Goal: Task Accomplishment & Management: Use online tool/utility

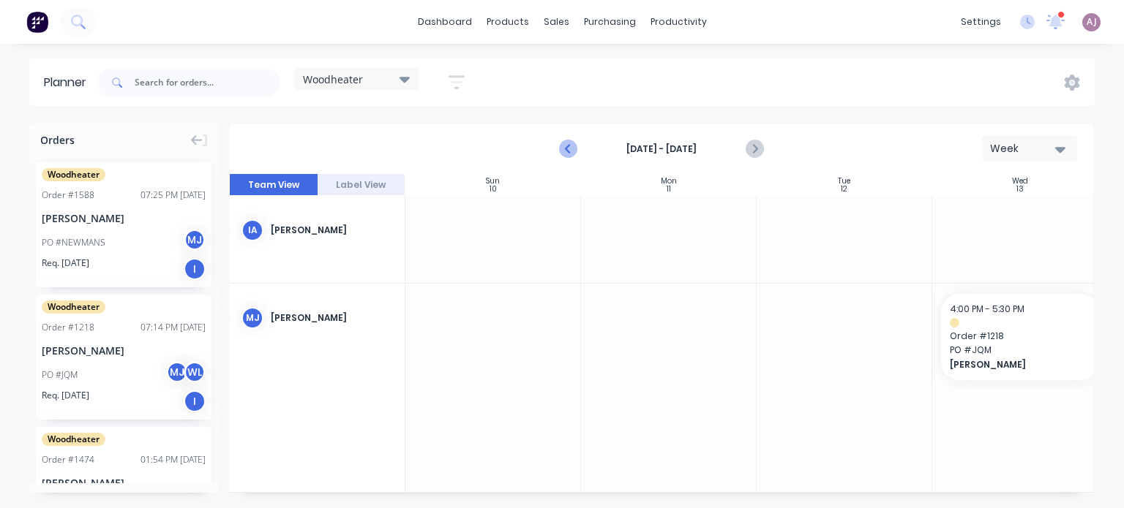
click at [563, 149] on icon "Previous page" at bounding box center [569, 149] width 18 height 18
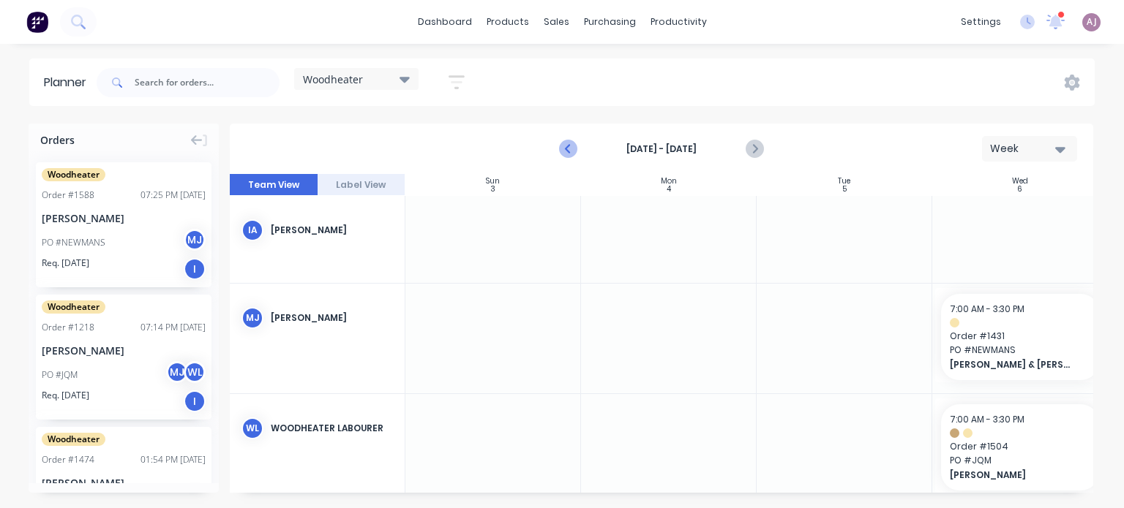
click at [573, 143] on icon "Previous page" at bounding box center [569, 149] width 18 height 18
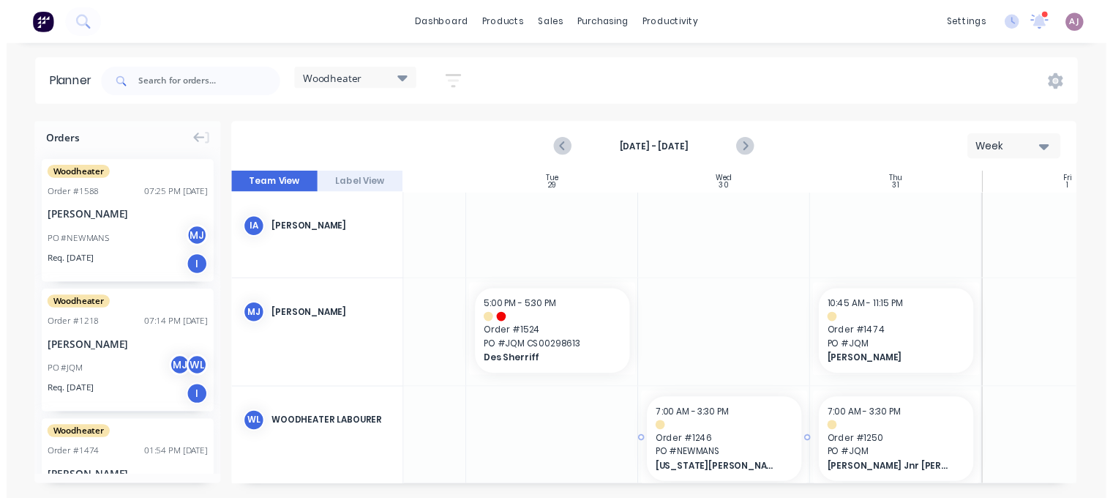
scroll to position [0, 287]
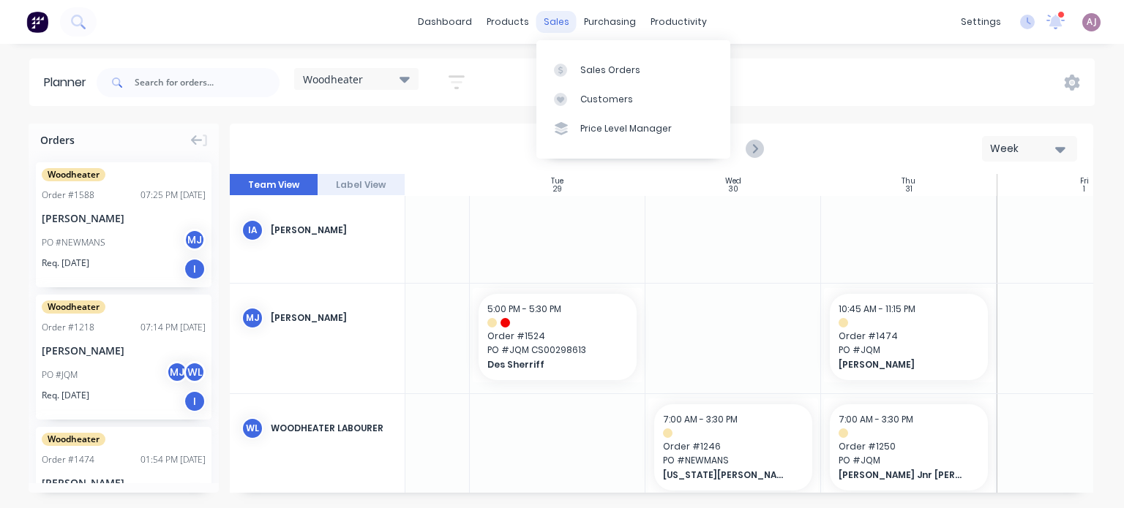
click at [547, 18] on div "sales" at bounding box center [556, 22] width 40 height 22
click at [594, 62] on link "Sales Orders" at bounding box center [633, 69] width 194 height 29
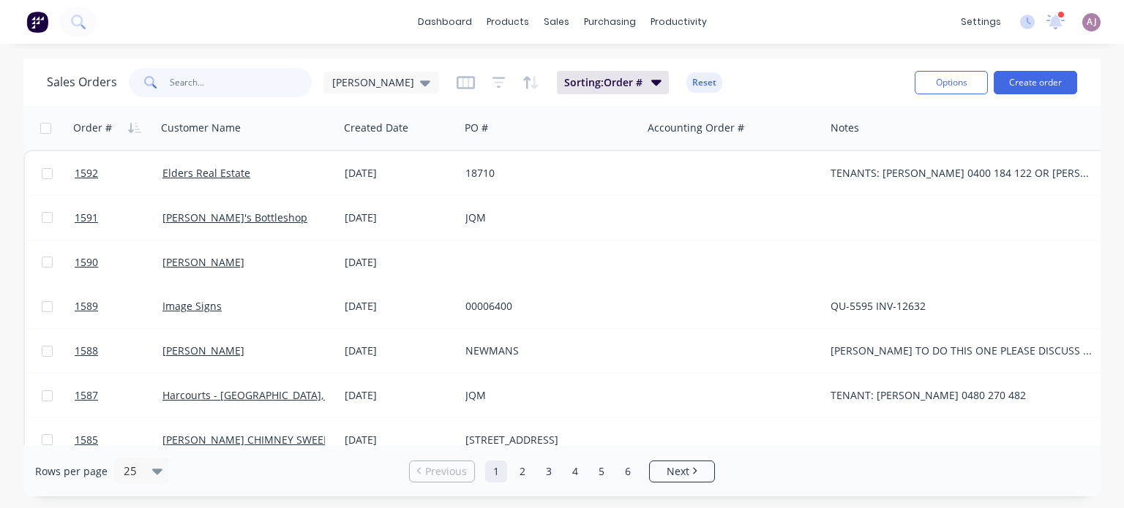
click at [208, 80] on input "text" at bounding box center [241, 82] width 143 height 29
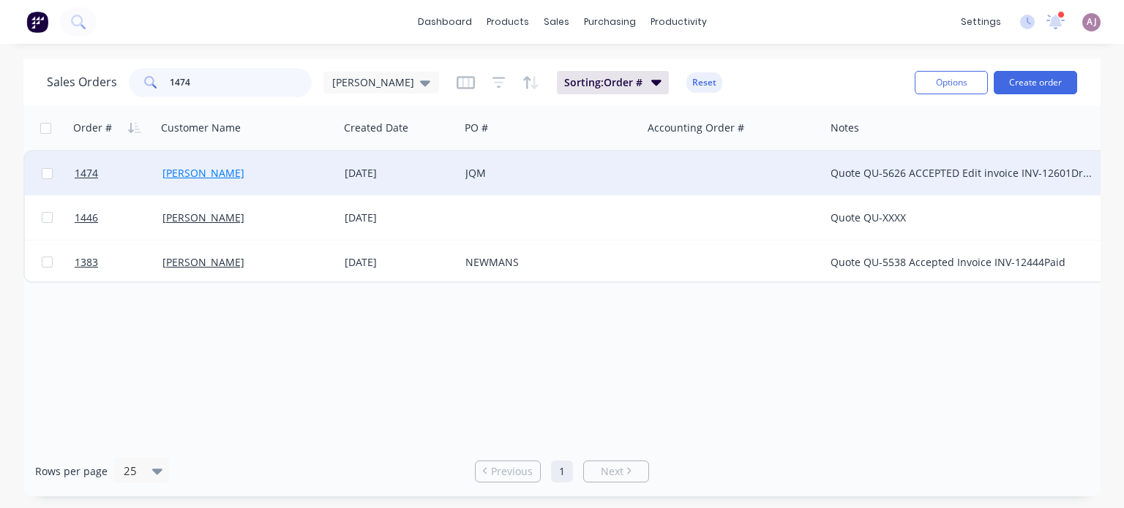
type input "1474"
click at [193, 174] on link "[PERSON_NAME]" at bounding box center [203, 173] width 82 height 14
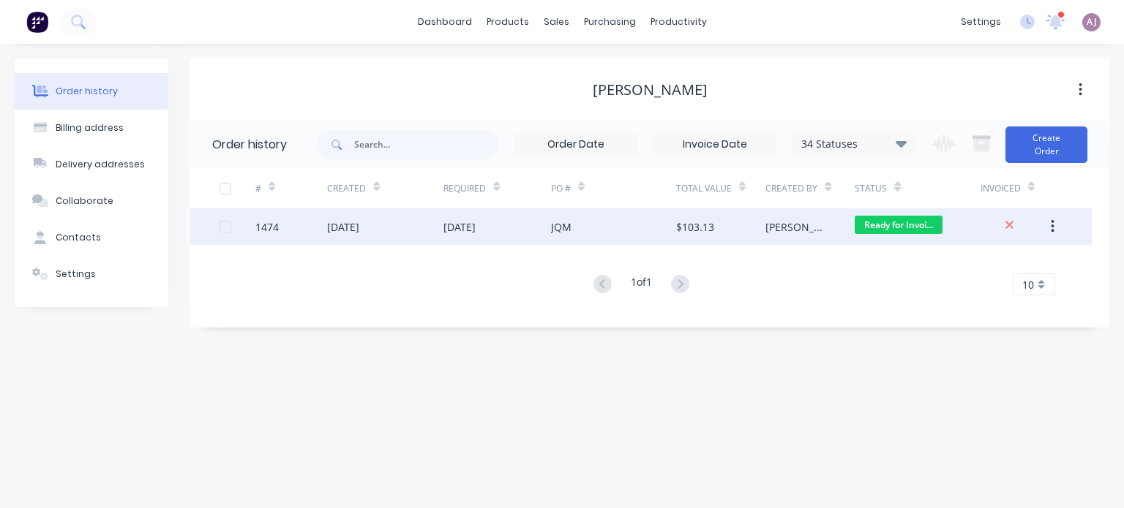
click at [359, 230] on div "[DATE]" at bounding box center [343, 226] width 32 height 15
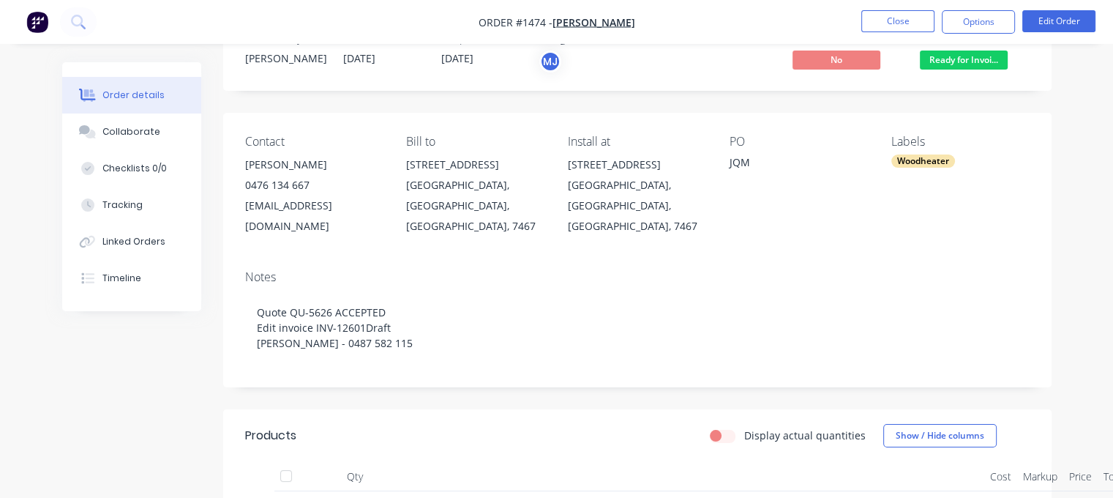
scroll to position [73, 0]
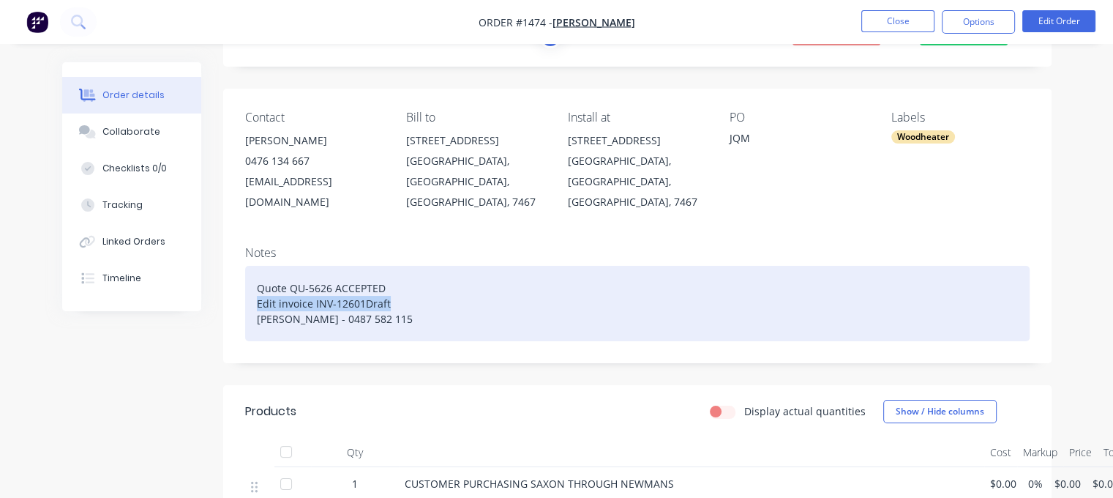
drag, startPoint x: 256, startPoint y: 284, endPoint x: 401, endPoint y: 281, distance: 144.9
click at [401, 281] on div "Quote QU-5626 ACCEPTED Edit invoice INV-12601Draft [PERSON_NAME] - 0487 582 115" at bounding box center [637, 303] width 784 height 75
paste div
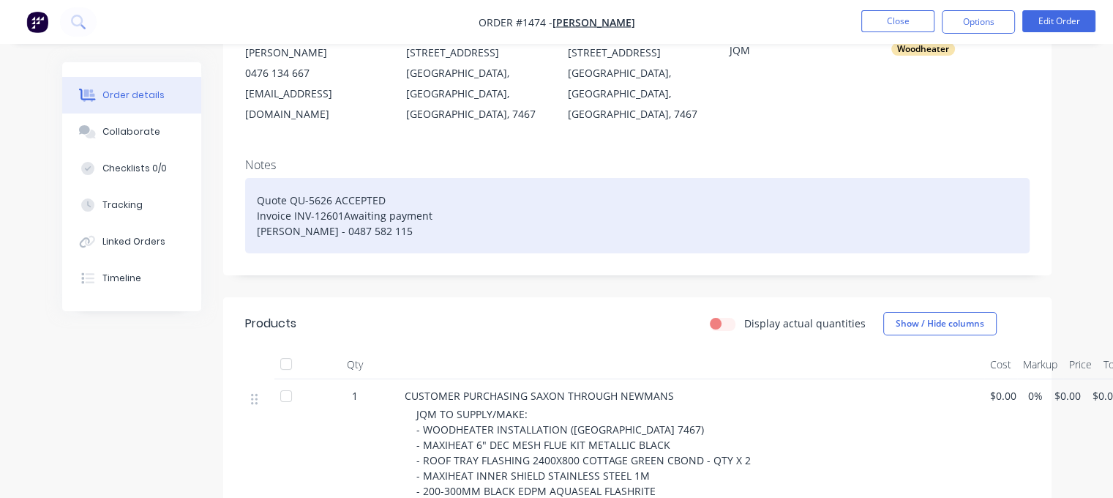
scroll to position [0, 0]
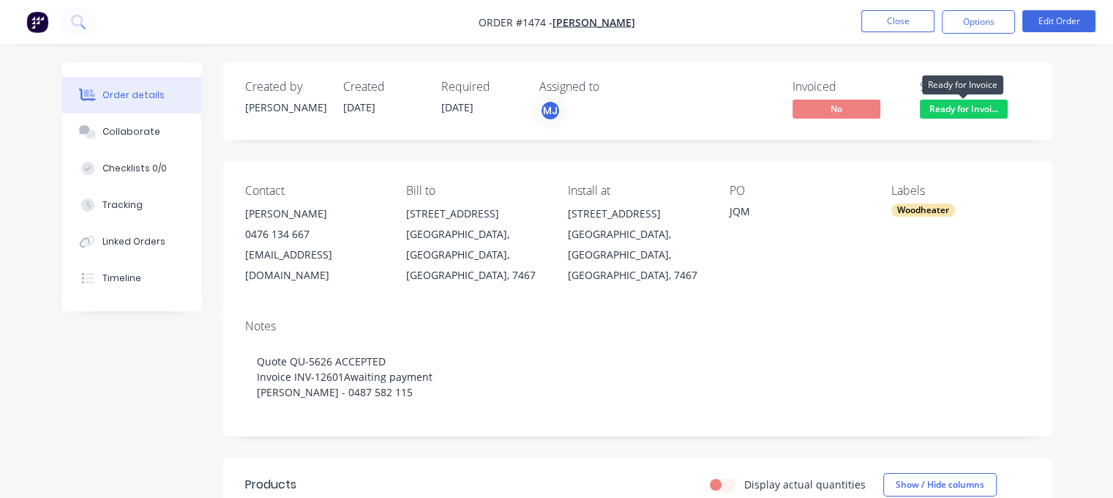
click at [959, 113] on span "Ready for Invoi..." at bounding box center [964, 109] width 88 height 18
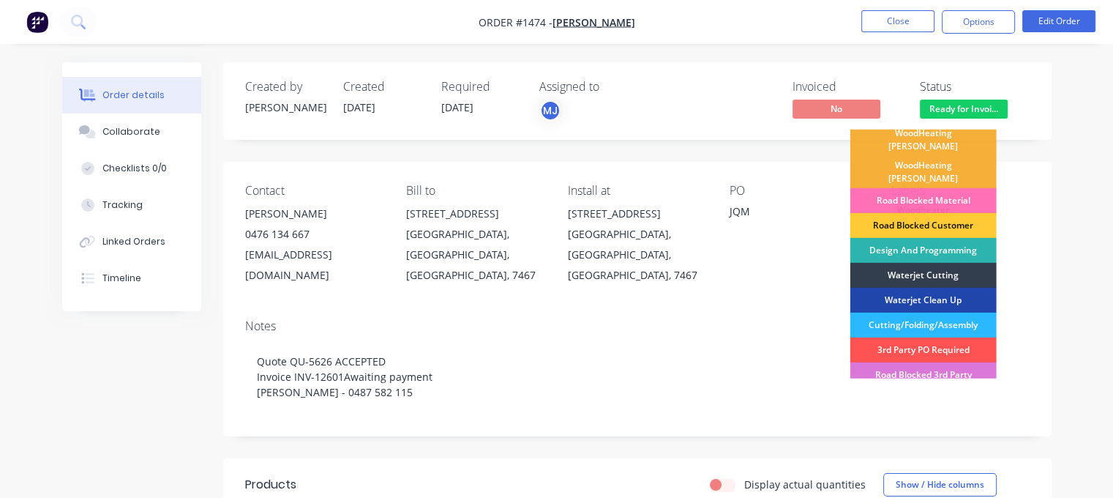
scroll to position [449, 0]
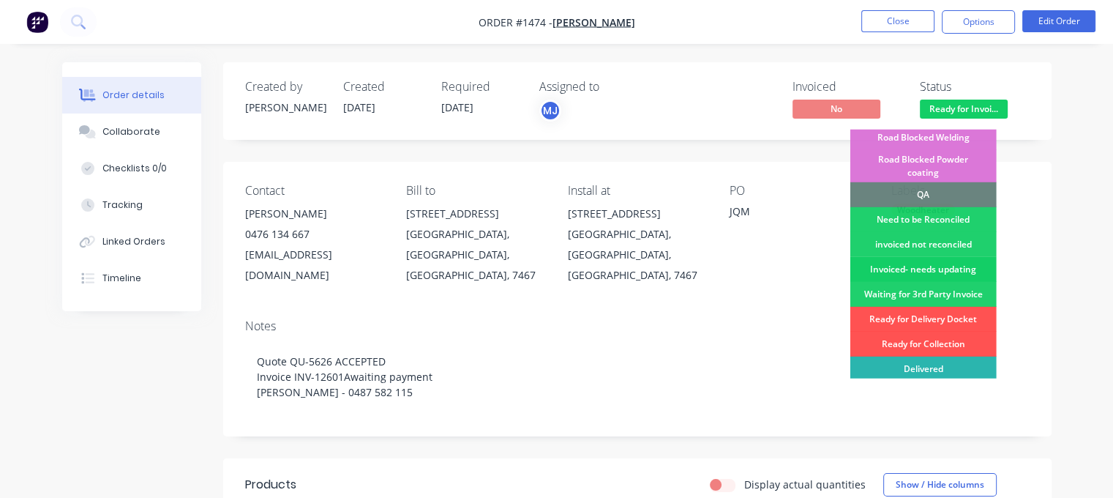
click at [915, 257] on div "Invoiced- needs updating" at bounding box center [923, 269] width 146 height 25
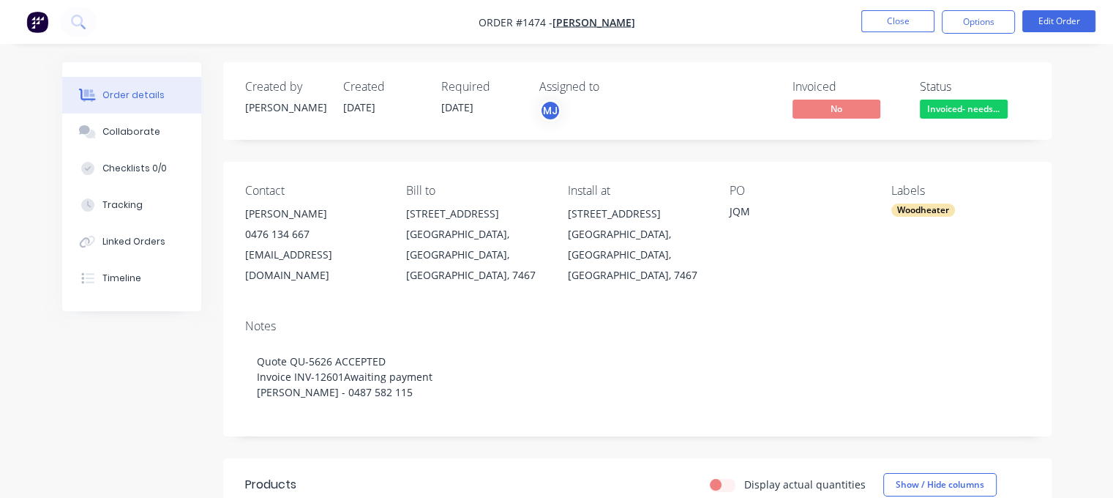
drag, startPoint x: 480, startPoint y: 25, endPoint x: 552, endPoint y: 23, distance: 72.5
click at [555, 21] on nav "Order #1474 - [PERSON_NAME] Close Options Edit Order" at bounding box center [556, 22] width 1113 height 44
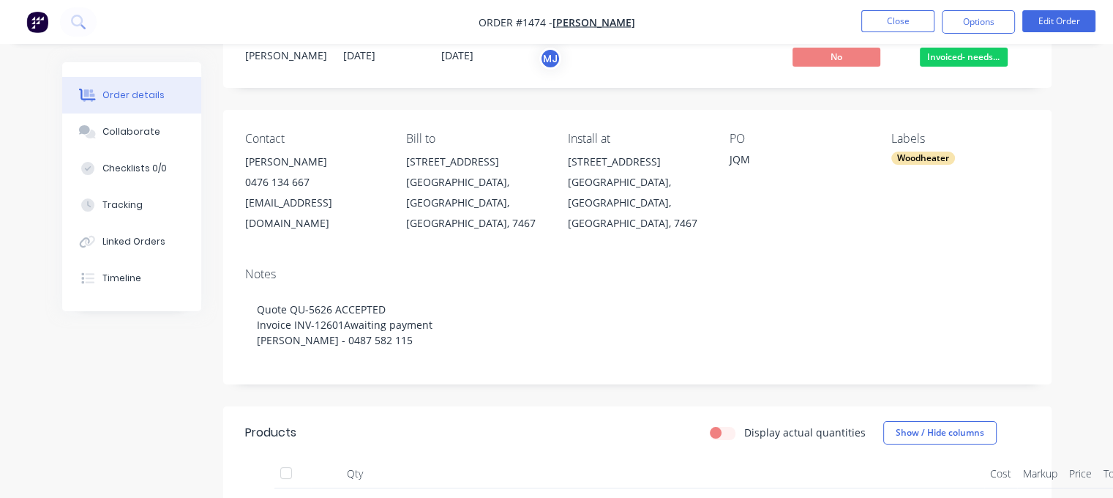
scroll to position [0, 0]
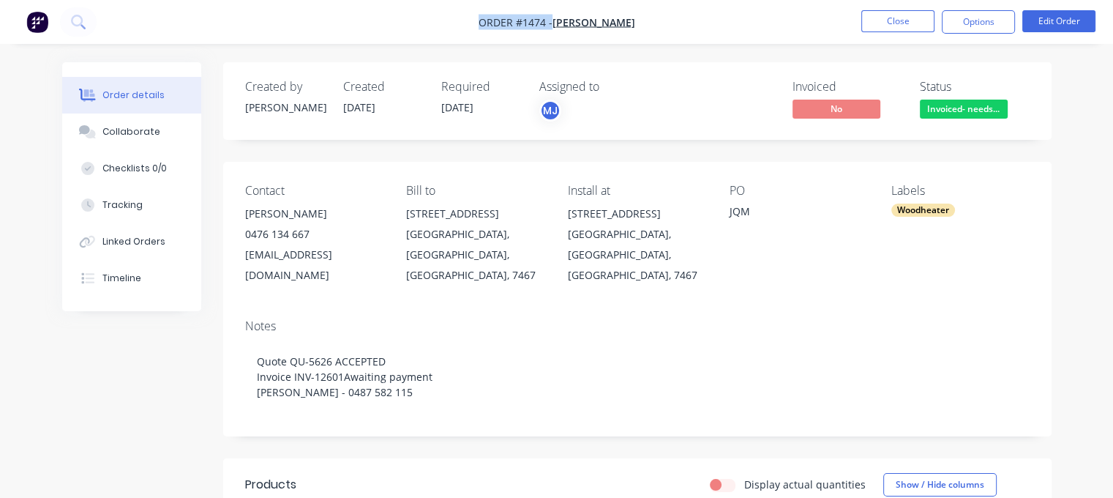
drag, startPoint x: 483, startPoint y: 20, endPoint x: 544, endPoint y: 29, distance: 62.1
click at [547, 29] on nav "Order #1474 - [PERSON_NAME] Close Options Edit Order" at bounding box center [556, 22] width 1113 height 44
copy div "Order #1474 - [PERSON_NAME] Close Options Edit Order"
drag, startPoint x: 246, startPoint y: 211, endPoint x: 307, endPoint y: 206, distance: 60.9
click at [307, 206] on div "[PERSON_NAME]" at bounding box center [314, 213] width 138 height 20
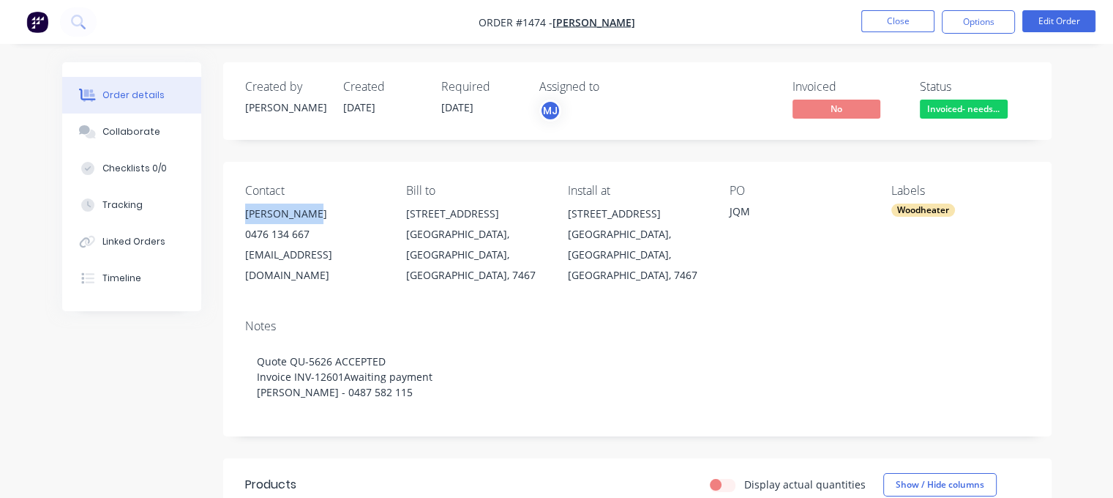
copy div "[PERSON_NAME]"
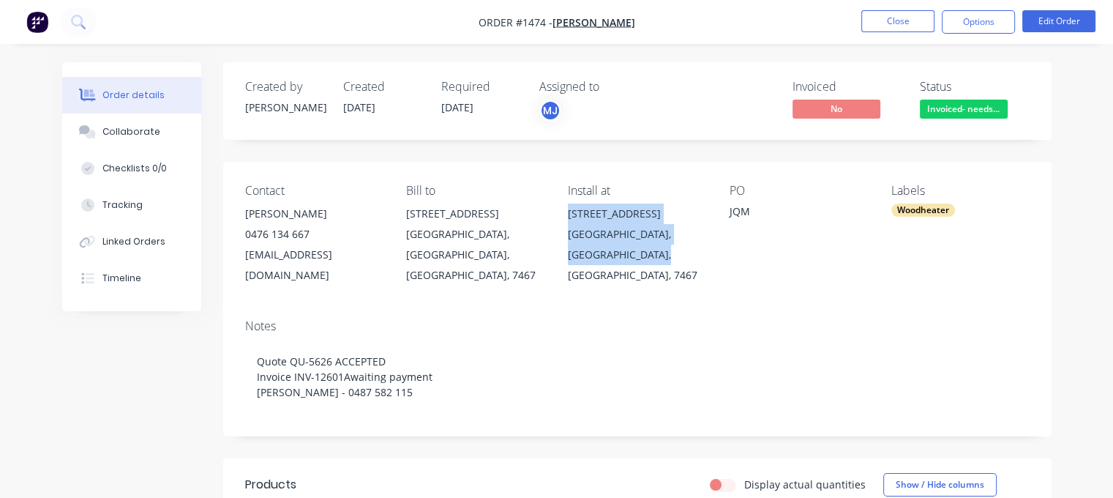
drag, startPoint x: 570, startPoint y: 215, endPoint x: 684, endPoint y: 255, distance: 121.0
click at [683, 255] on div "[STREET_ADDRESS]" at bounding box center [637, 244] width 138 height 82
copy div "[STREET_ADDRESS]"
click at [884, 26] on button "Close" at bounding box center [897, 21] width 73 height 22
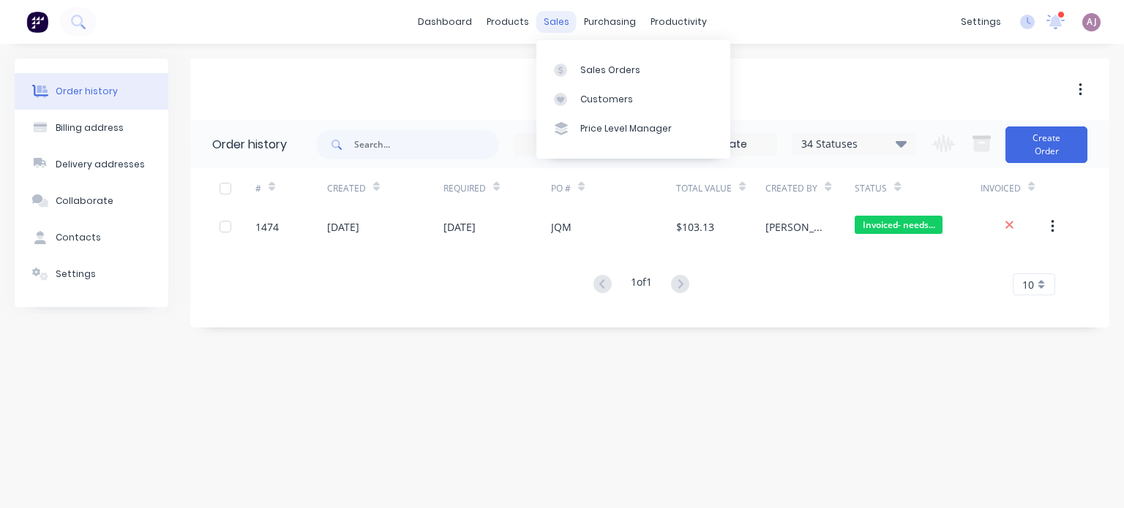
click at [561, 24] on div "sales" at bounding box center [556, 22] width 40 height 22
click at [592, 69] on div "Sales Orders" at bounding box center [610, 70] width 60 height 13
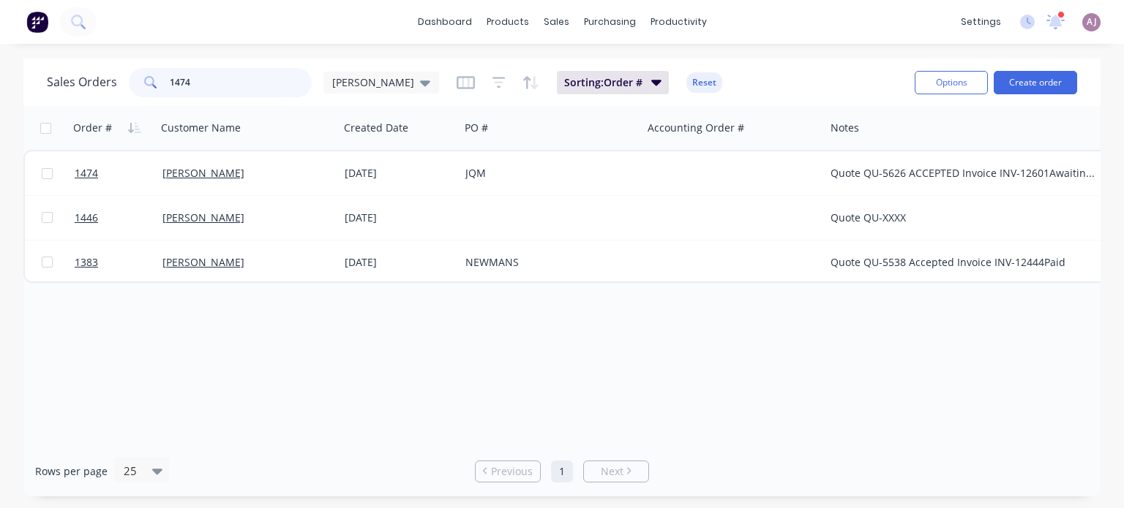
click at [228, 80] on input "1474" at bounding box center [241, 82] width 143 height 29
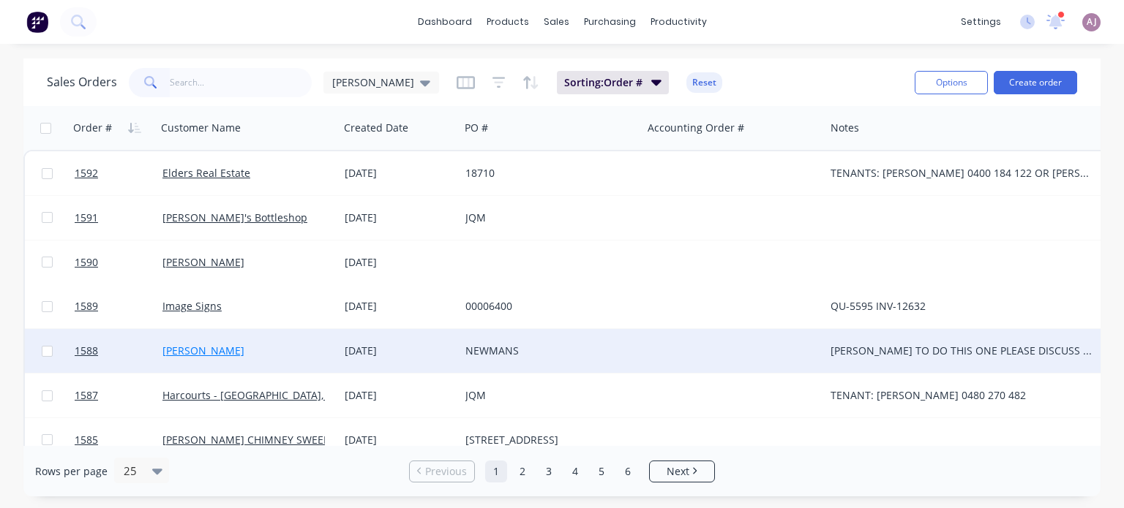
click at [189, 352] on link "[PERSON_NAME]" at bounding box center [203, 351] width 82 height 14
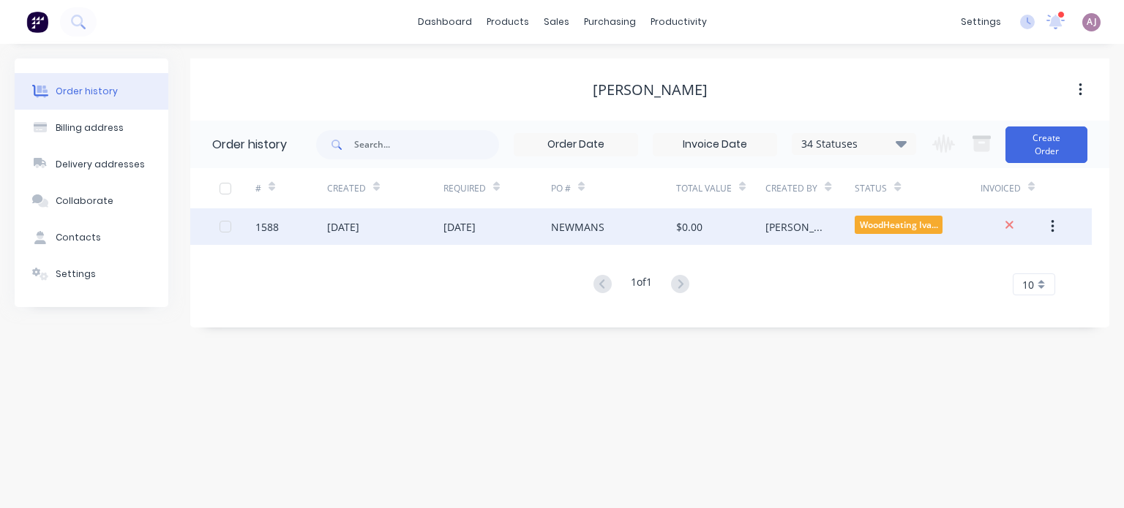
click at [390, 233] on div "[DATE]" at bounding box center [385, 227] width 116 height 37
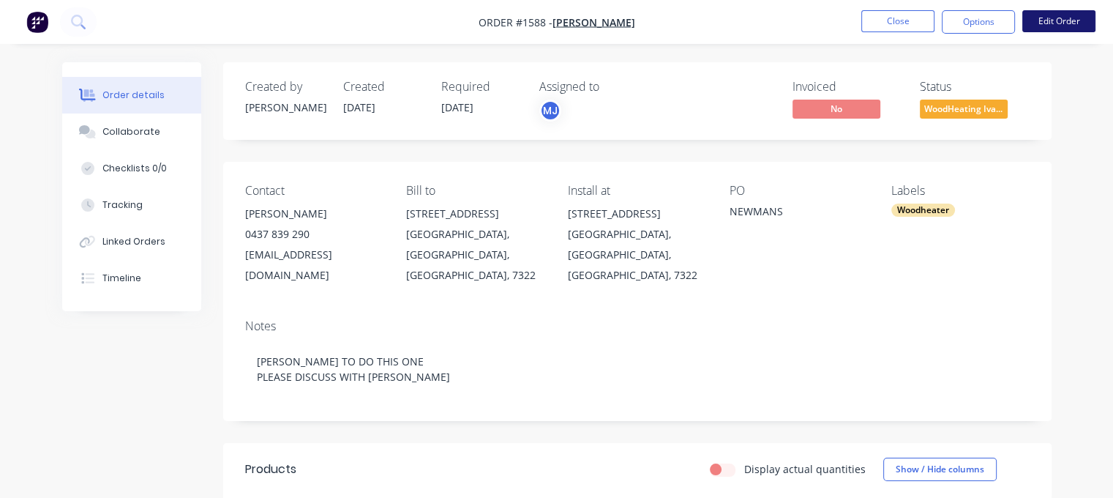
click at [1053, 20] on button "Edit Order" at bounding box center [1058, 21] width 73 height 22
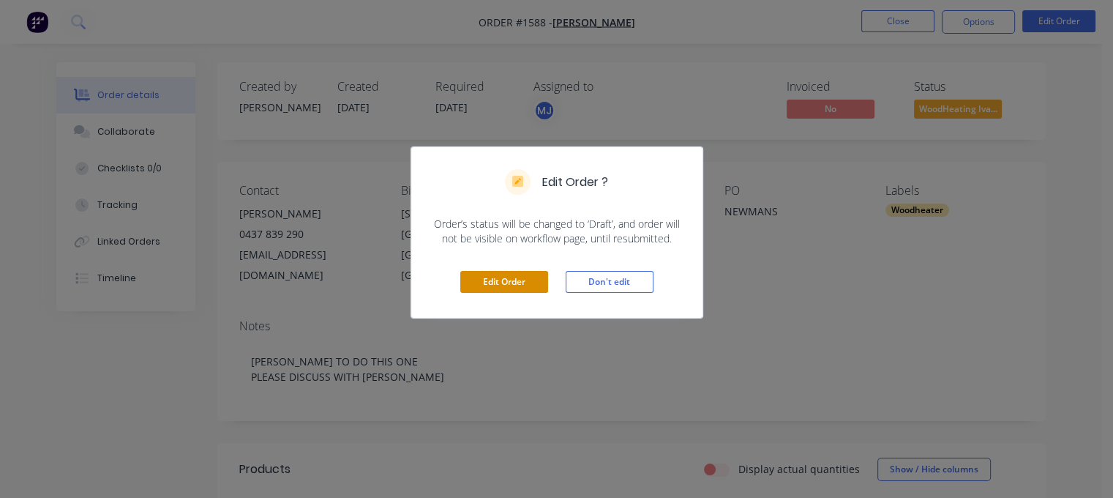
click at [480, 282] on button "Edit Order" at bounding box center [504, 282] width 88 height 22
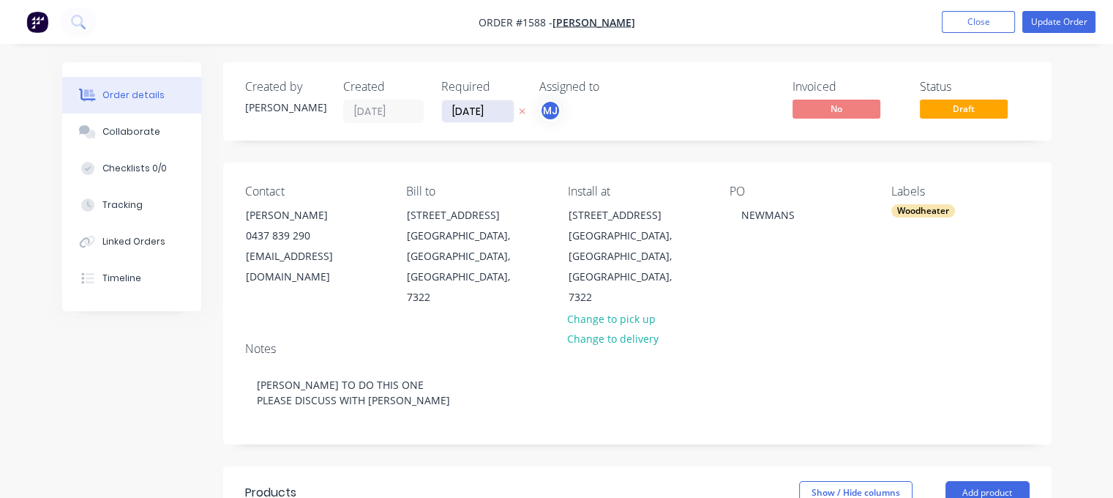
click at [468, 111] on input "[DATE]" at bounding box center [478, 111] width 72 height 22
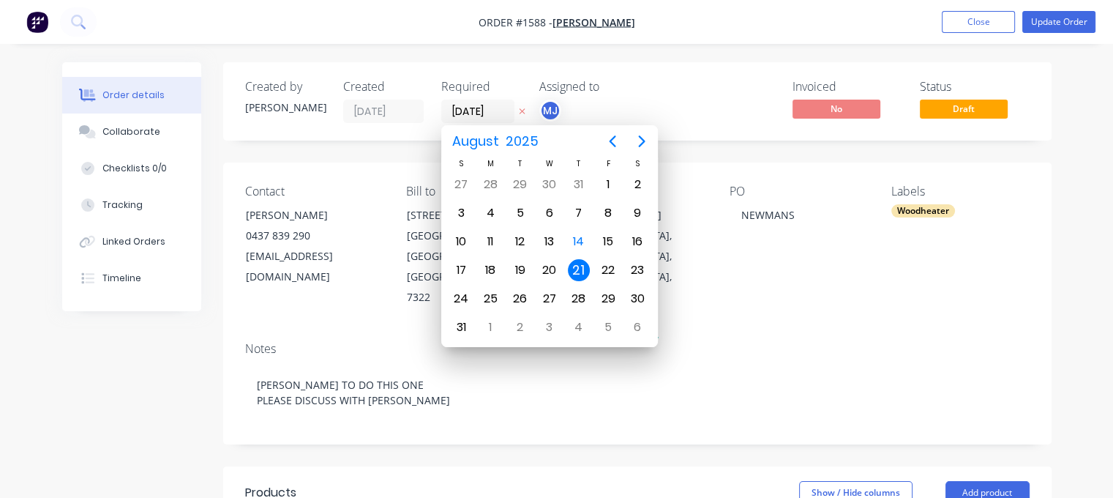
click at [727, 84] on div "Invoiced No Status Draft" at bounding box center [858, 101] width 344 height 43
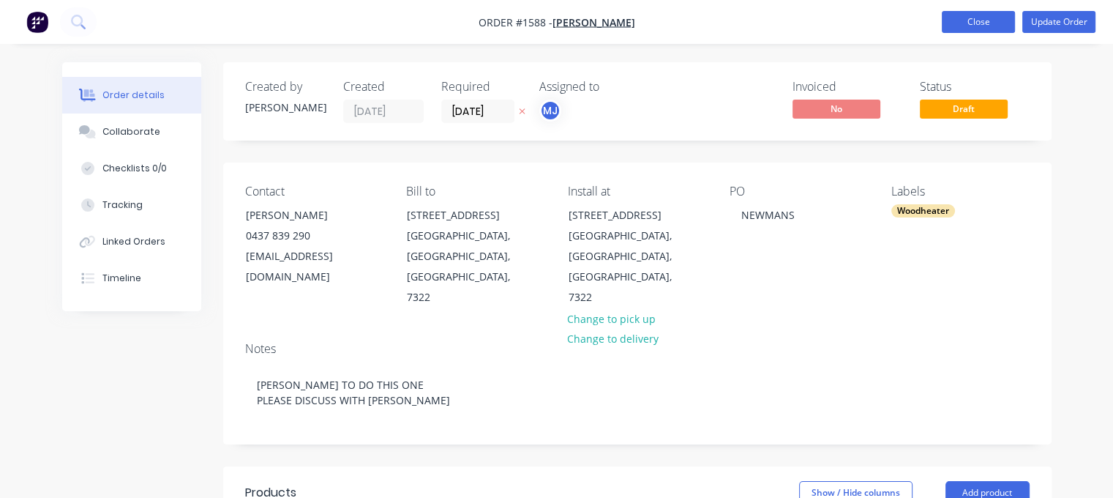
click at [985, 20] on button "Close" at bounding box center [978, 22] width 73 height 22
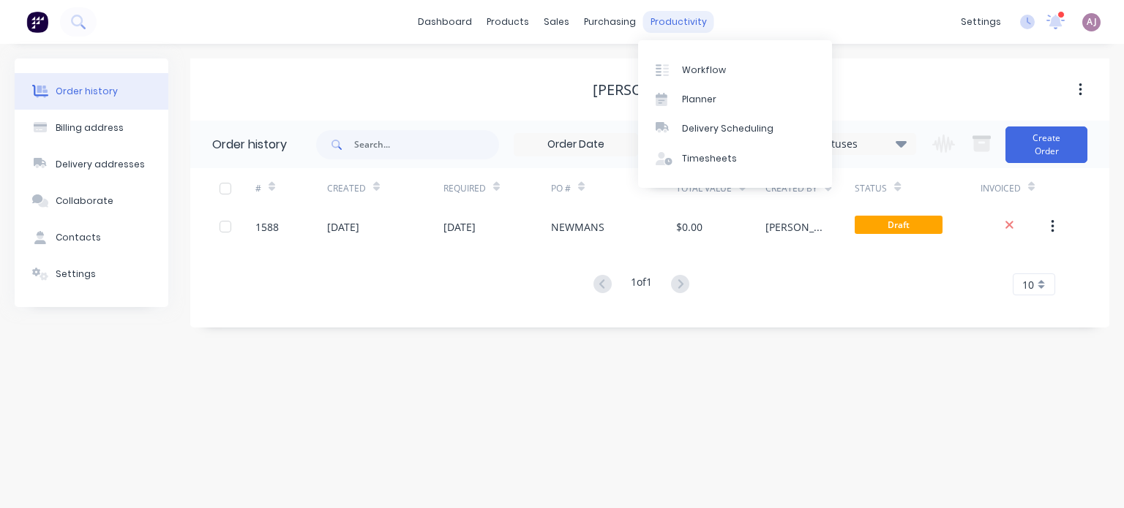
click at [656, 21] on div "productivity" at bounding box center [678, 22] width 71 height 22
click at [698, 94] on div "Planner" at bounding box center [699, 99] width 34 height 13
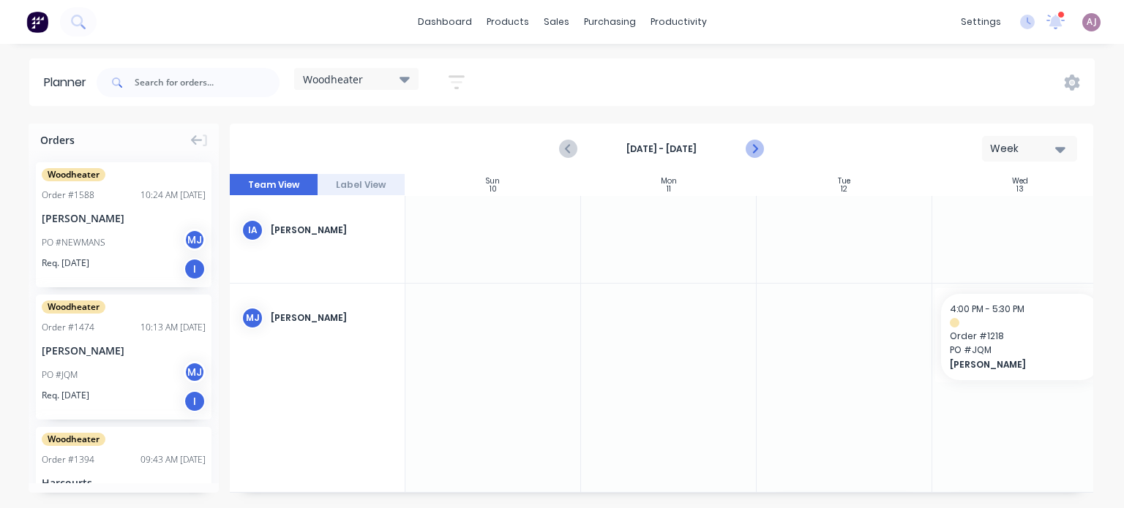
click at [753, 151] on icon "Next page" at bounding box center [754, 149] width 7 height 12
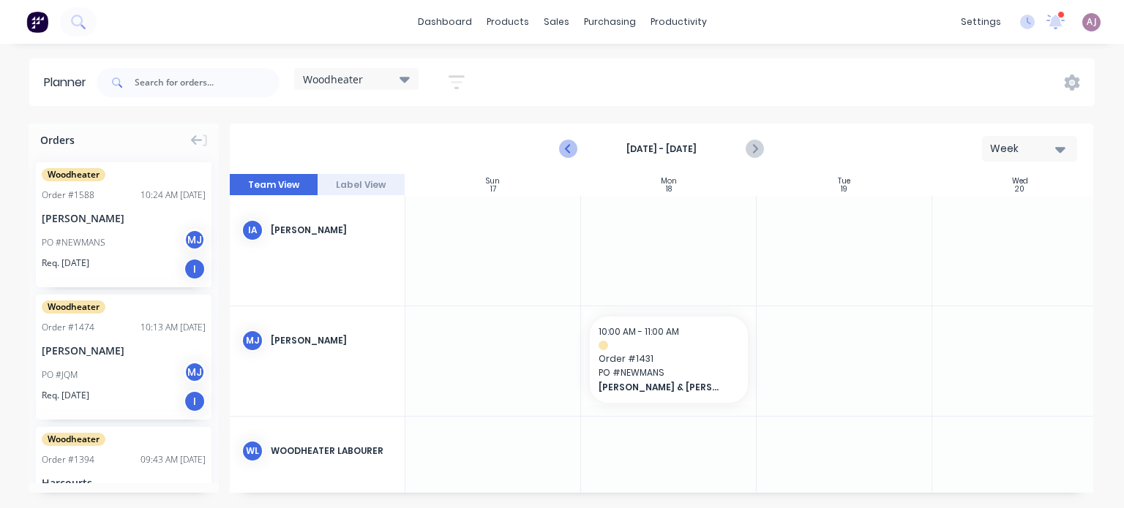
click at [571, 143] on icon "Previous page" at bounding box center [569, 149] width 7 height 12
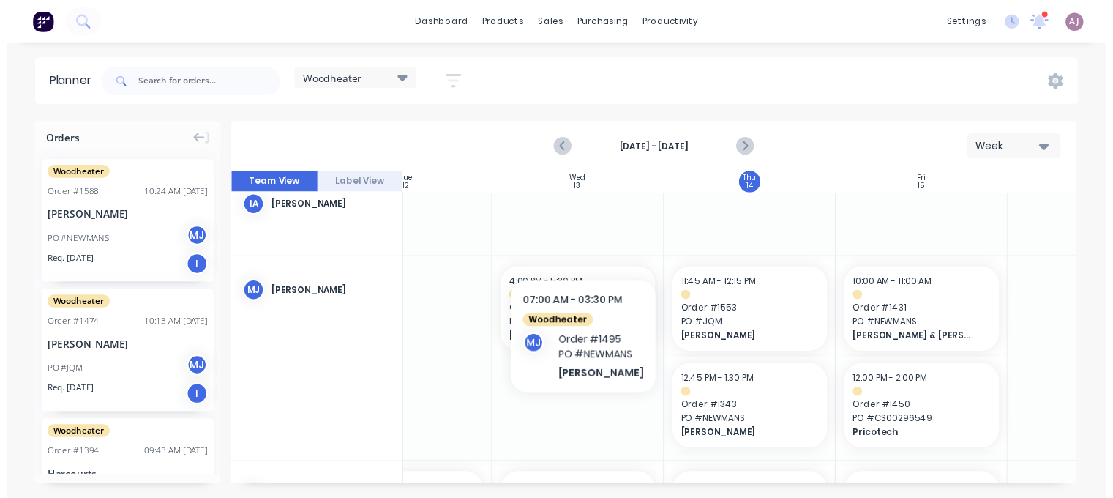
scroll to position [0, 436]
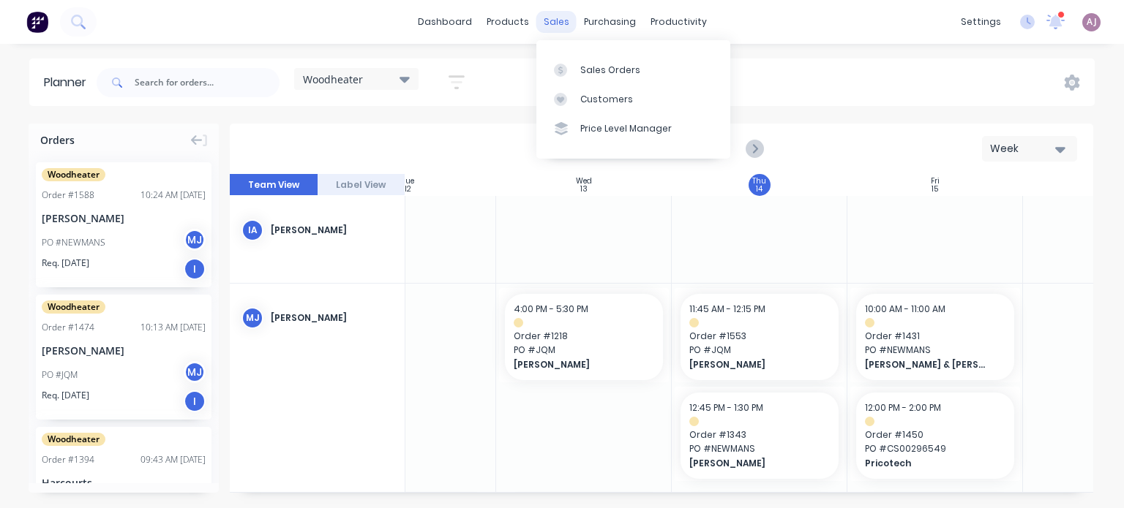
click at [548, 25] on div "sales" at bounding box center [556, 22] width 40 height 22
click at [577, 70] on link "Sales Orders" at bounding box center [633, 69] width 194 height 29
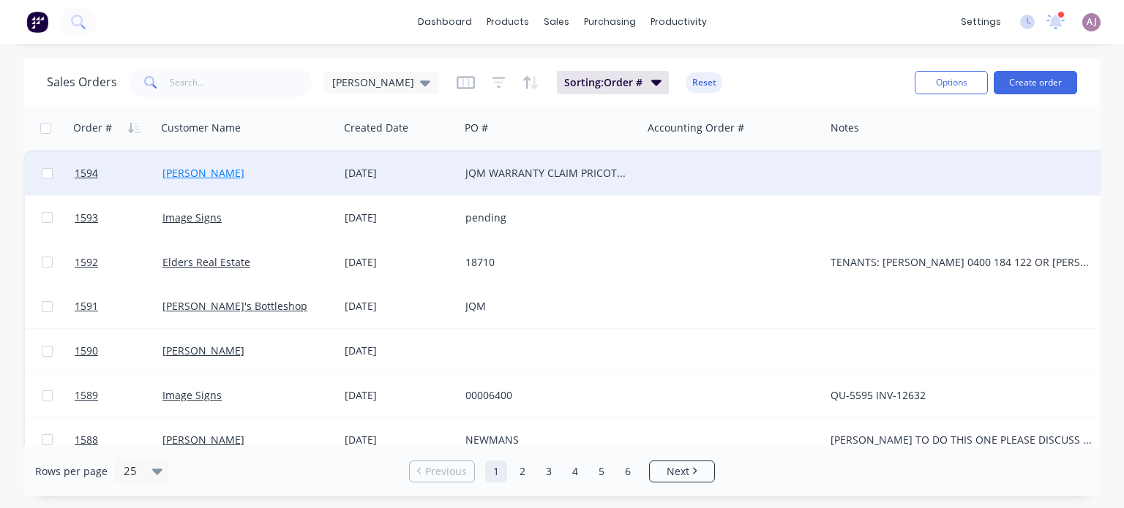
click at [172, 179] on link "[PERSON_NAME]" at bounding box center [203, 173] width 82 height 14
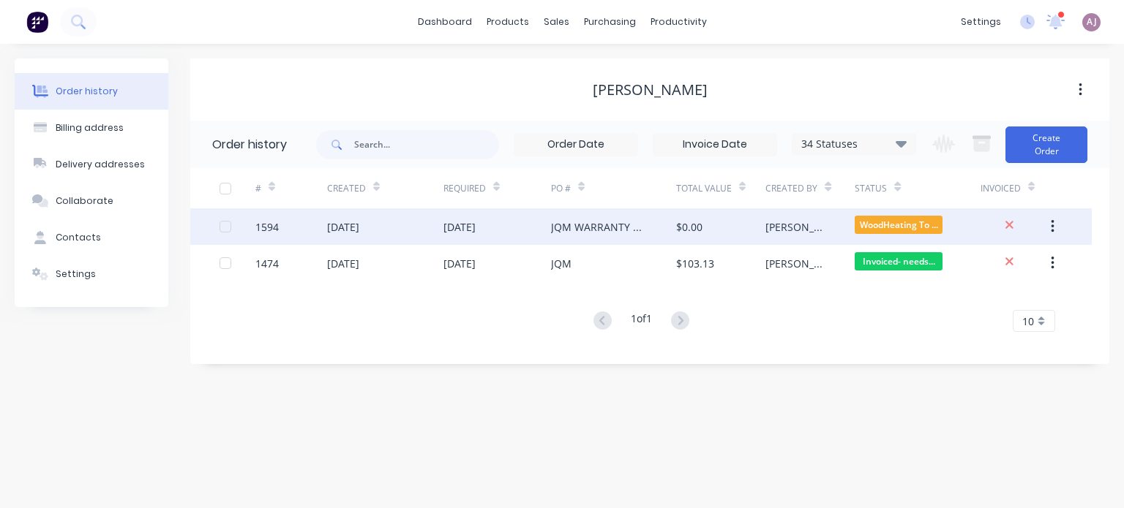
click at [450, 227] on div "[DATE]" at bounding box center [459, 226] width 32 height 15
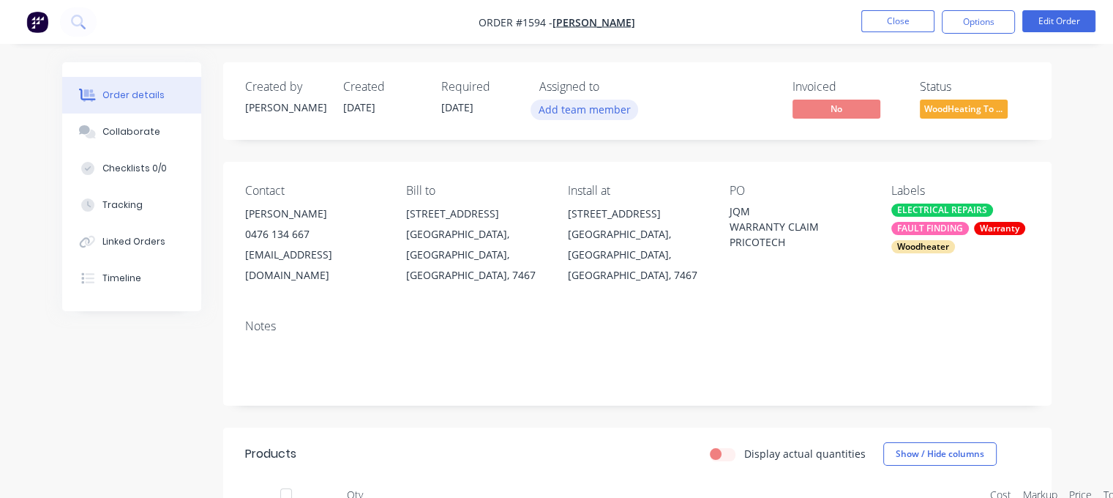
click at [574, 109] on button "Add team member" at bounding box center [584, 110] width 108 height 20
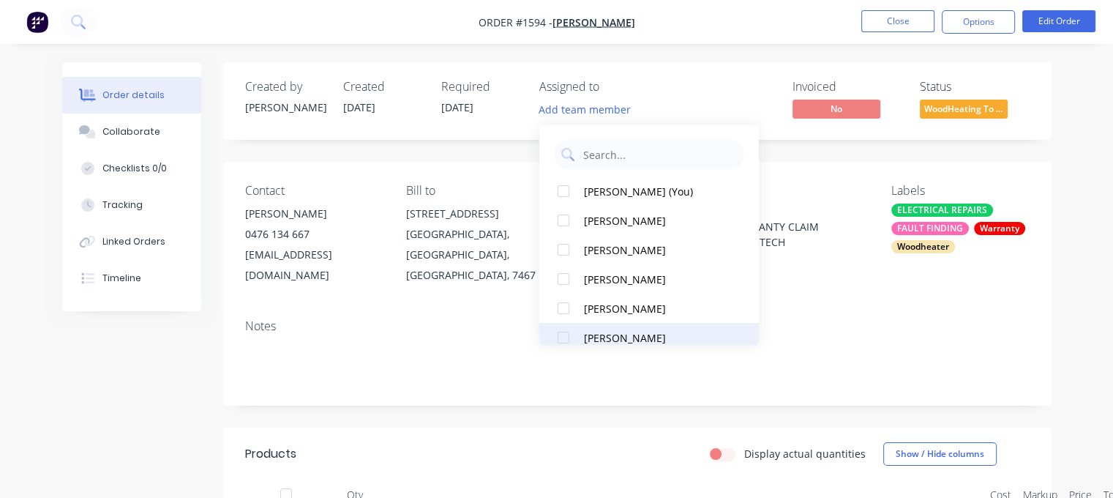
click at [574, 334] on div at bounding box center [563, 337] width 29 height 29
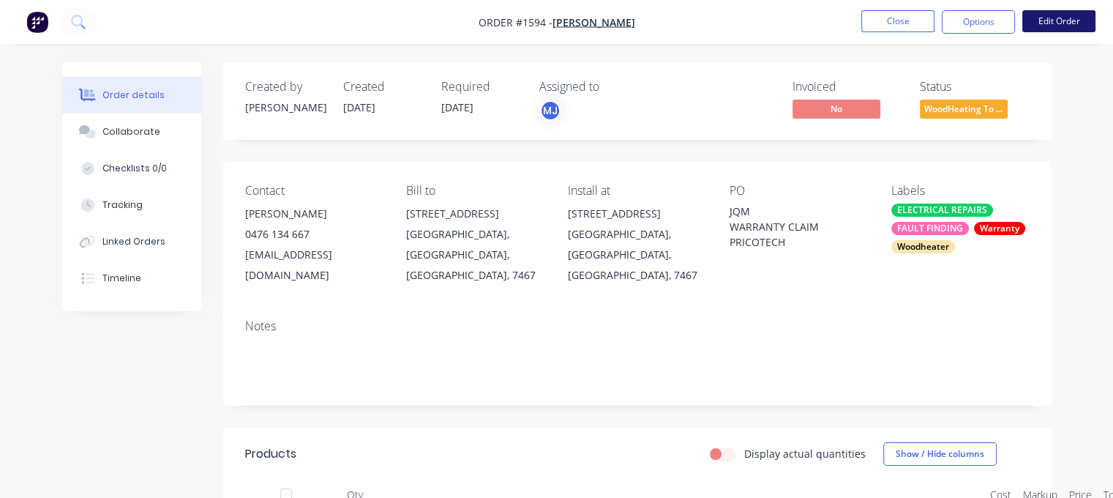
click at [1074, 18] on button "Edit Order" at bounding box center [1058, 21] width 73 height 22
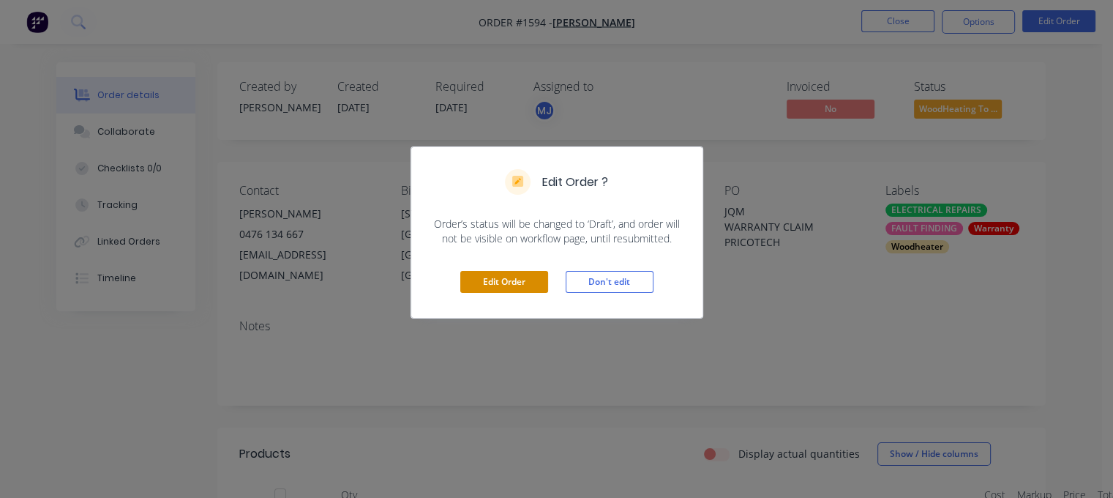
click at [525, 287] on button "Edit Order" at bounding box center [504, 282] width 88 height 22
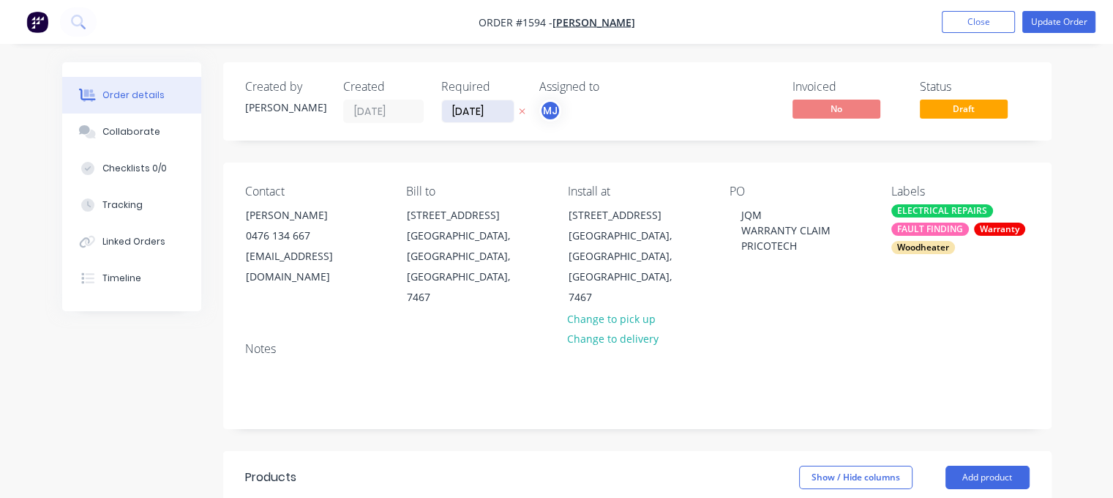
click at [484, 110] on input "[DATE]" at bounding box center [478, 111] width 72 height 22
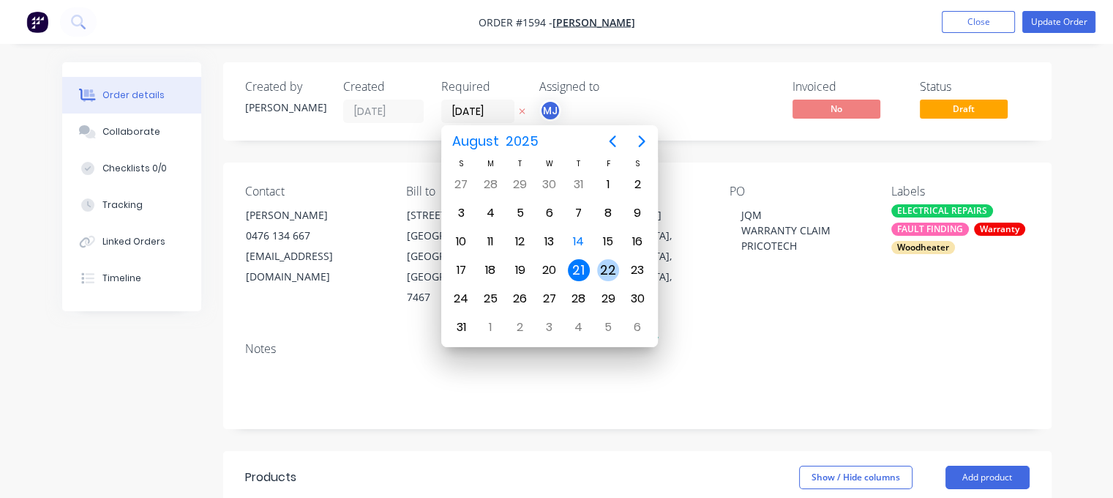
click at [615, 274] on div "22" at bounding box center [608, 270] width 22 height 22
type input "[DATE]"
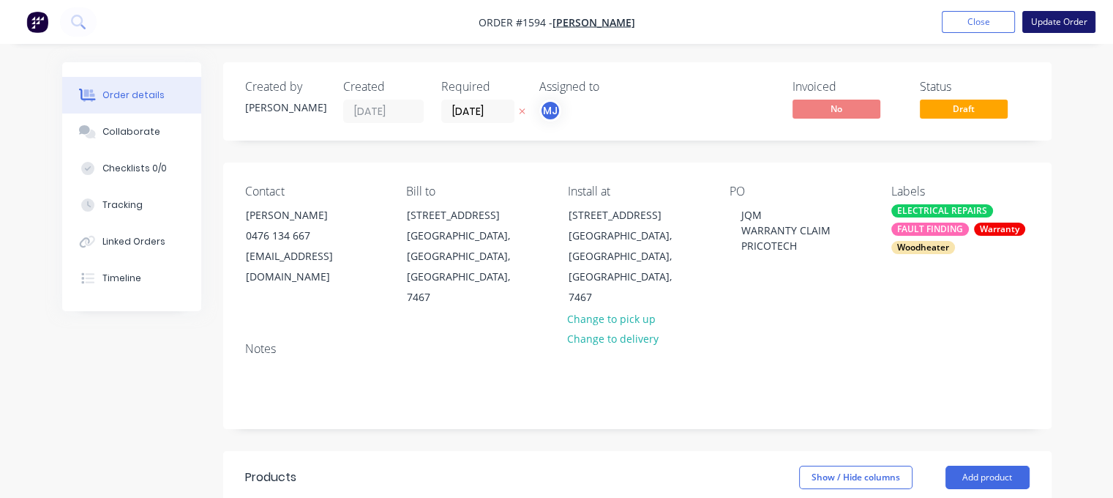
click at [1054, 20] on button "Update Order" at bounding box center [1058, 22] width 73 height 22
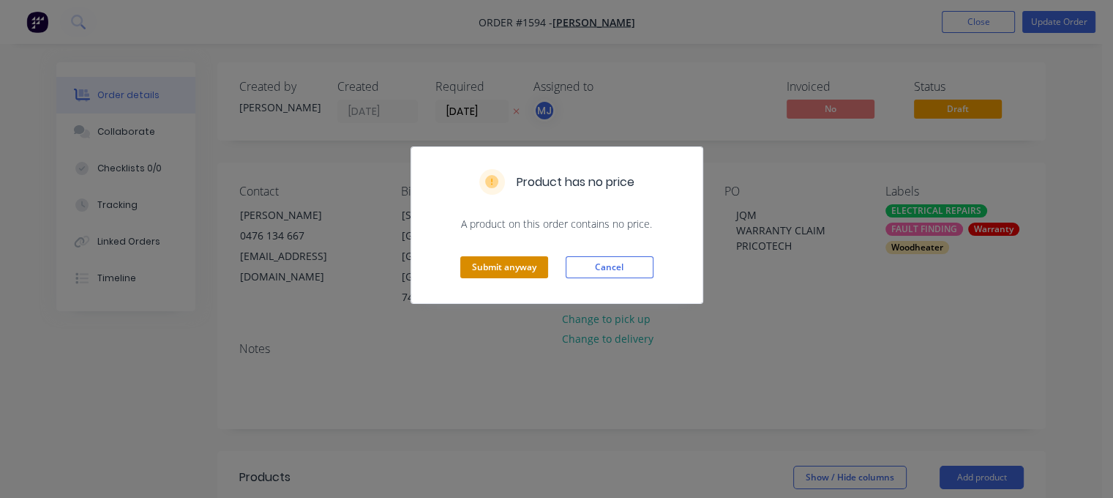
click at [506, 258] on button "Submit anyway" at bounding box center [504, 267] width 88 height 22
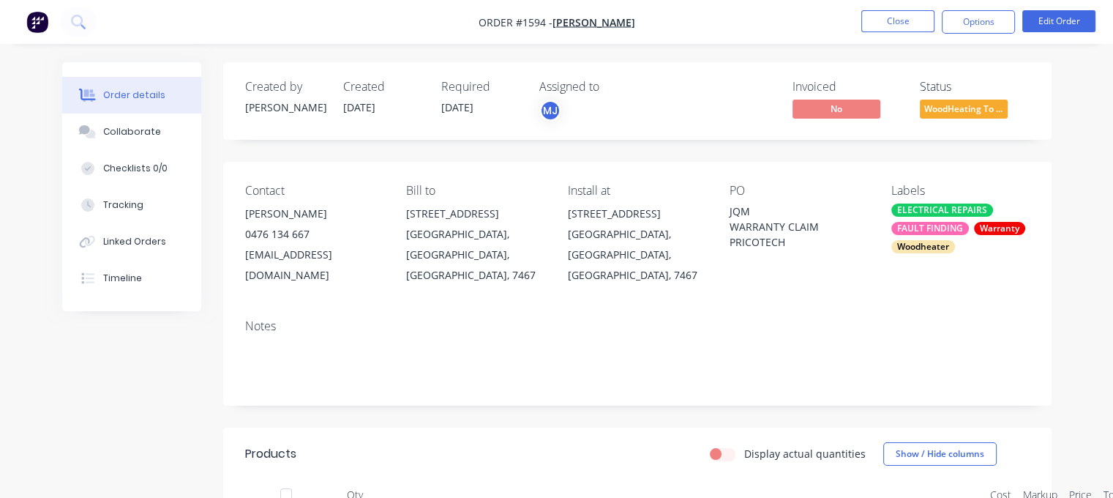
click at [957, 100] on span "WoodHeating To ..." at bounding box center [964, 109] width 88 height 18
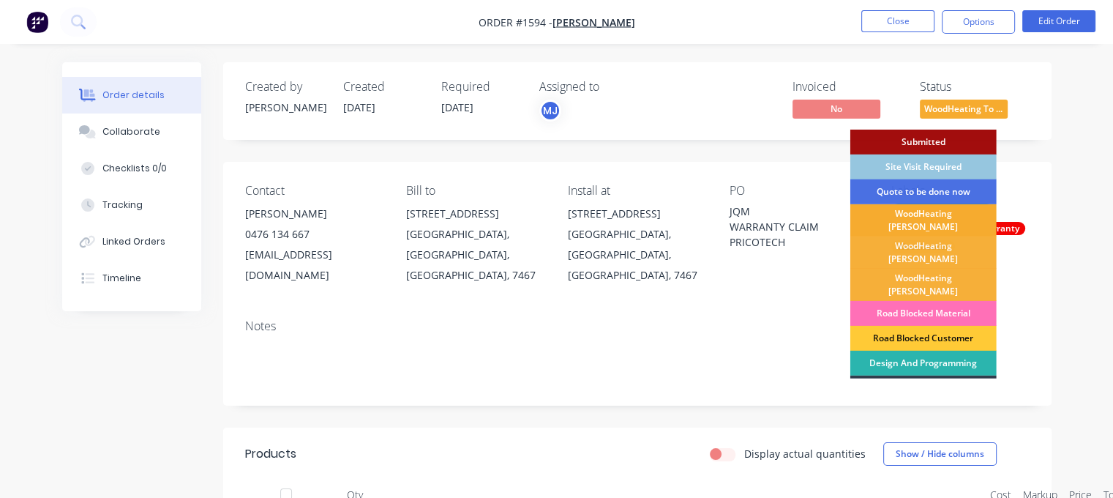
click at [934, 218] on div "WoodHeating [PERSON_NAME]" at bounding box center [923, 220] width 146 height 32
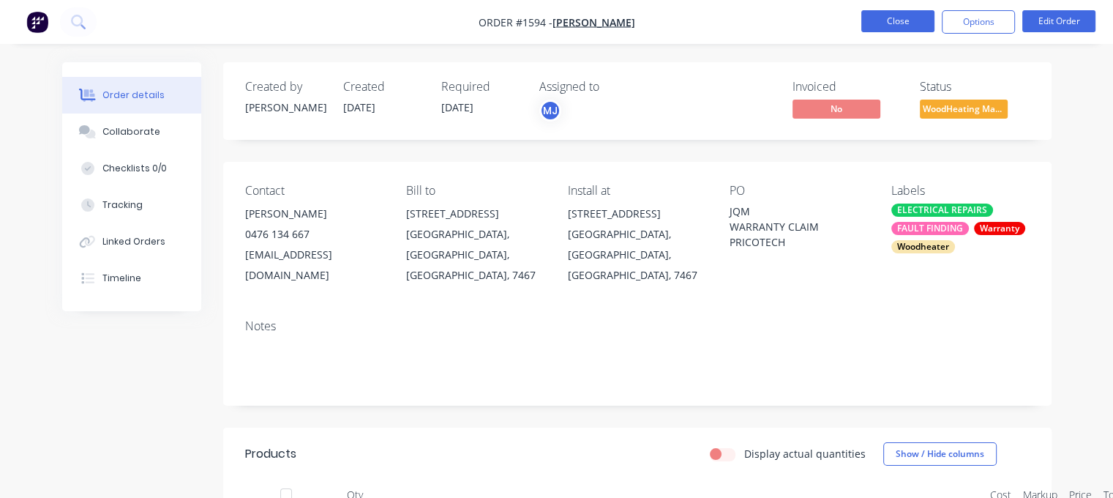
click at [893, 27] on button "Close" at bounding box center [897, 21] width 73 height 22
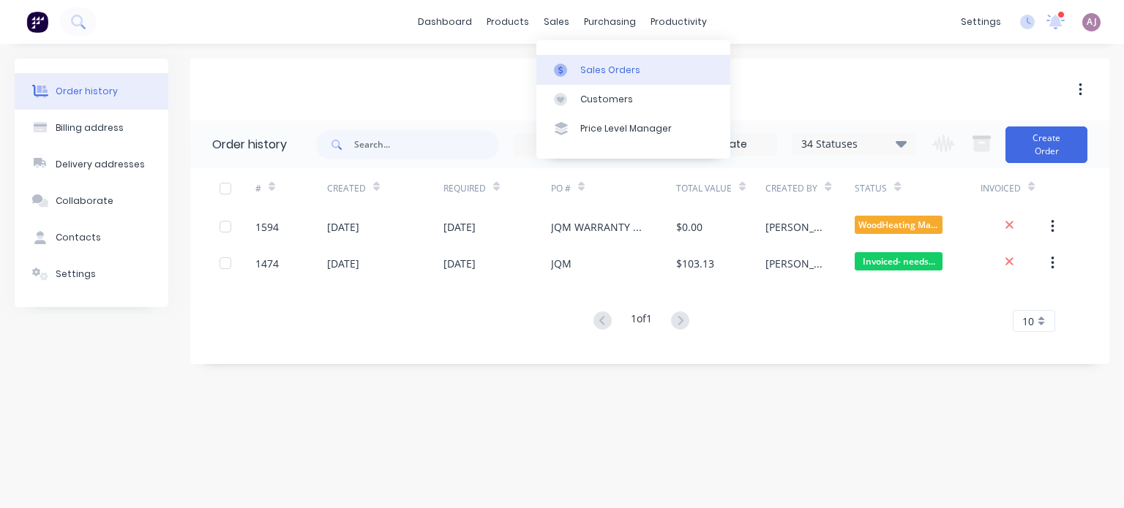
click at [580, 61] on link "Sales Orders" at bounding box center [633, 69] width 194 height 29
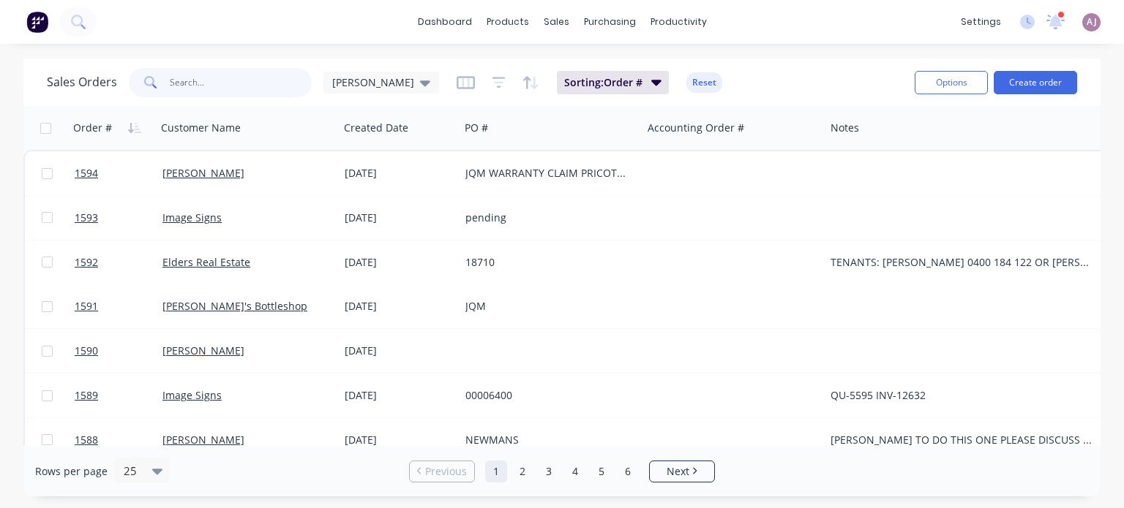
click at [205, 81] on input "text" at bounding box center [241, 82] width 143 height 29
click at [658, 20] on div "productivity" at bounding box center [678, 22] width 71 height 22
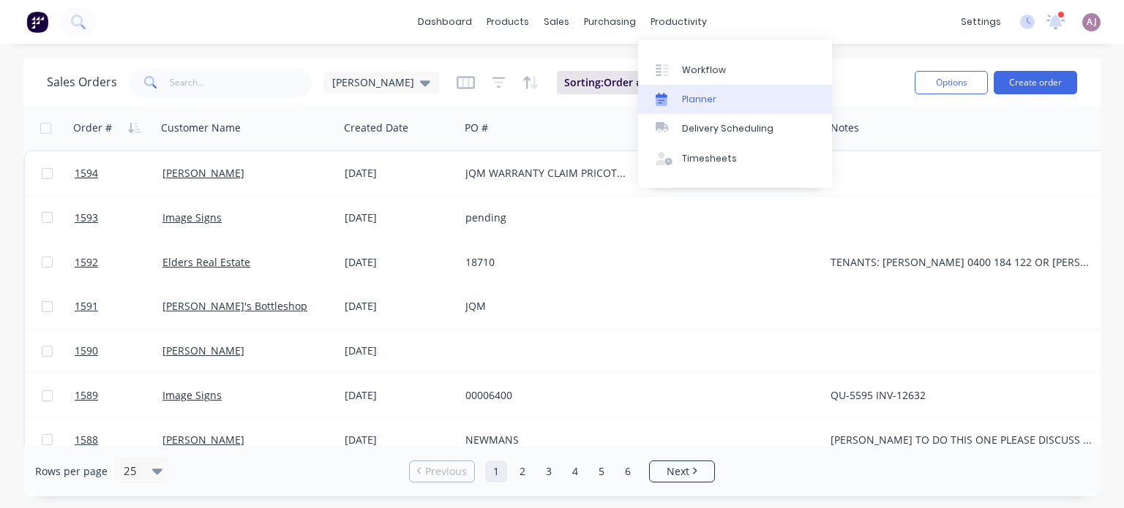
click at [695, 99] on div "Planner" at bounding box center [699, 99] width 34 height 13
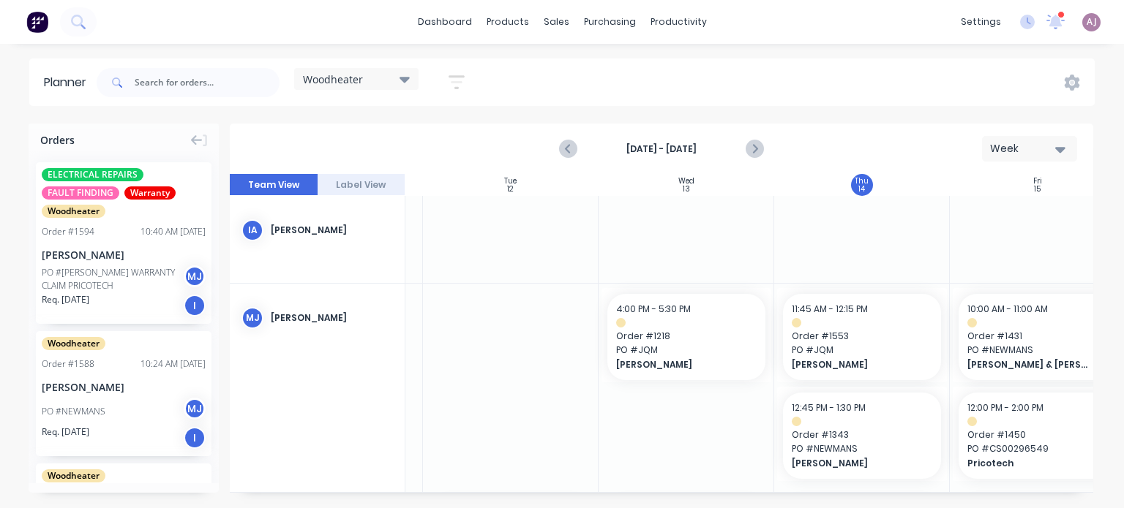
scroll to position [0, 344]
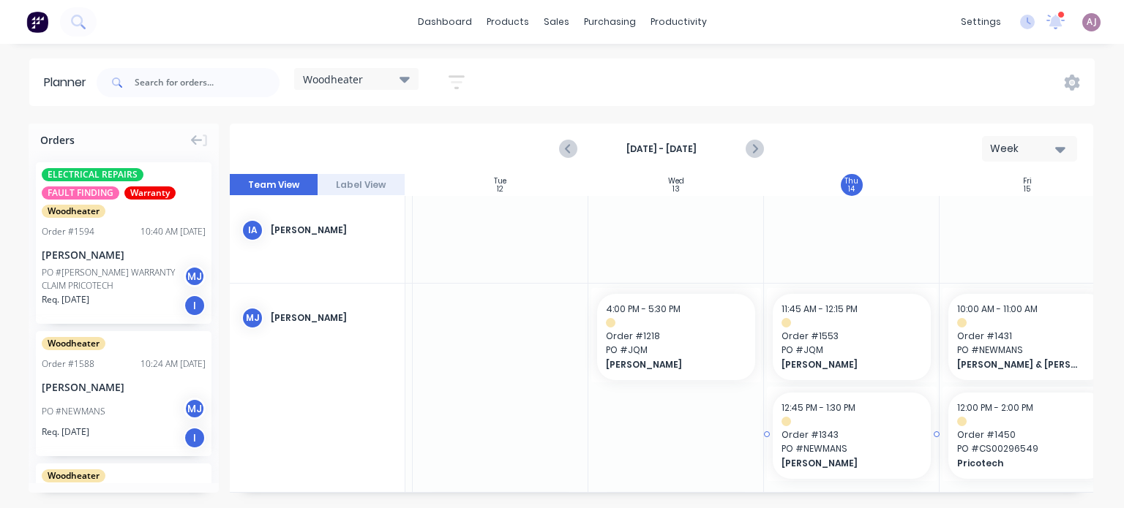
click at [844, 450] on span "PO # NEWMANS" at bounding box center [851, 449] width 140 height 13
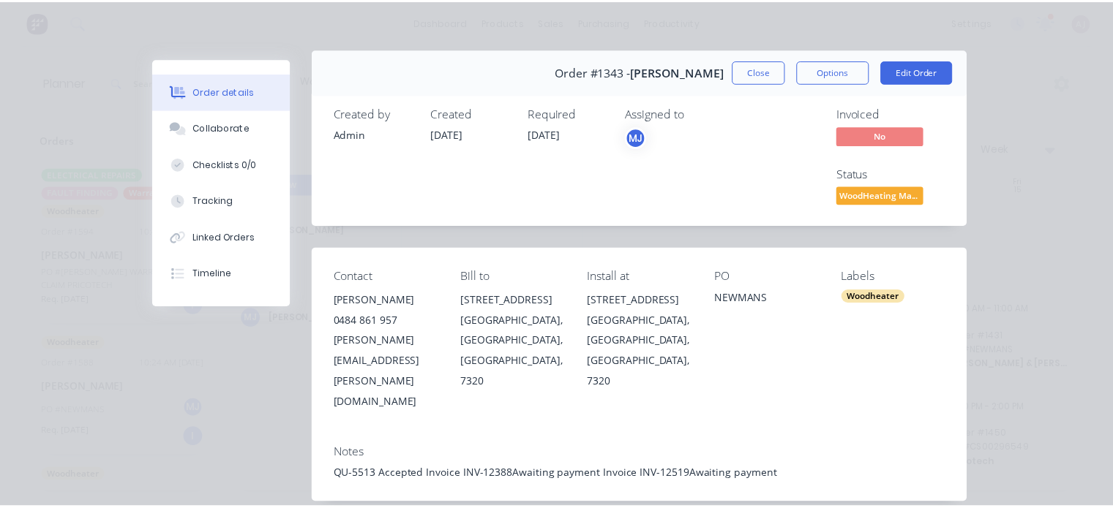
scroll to position [0, 0]
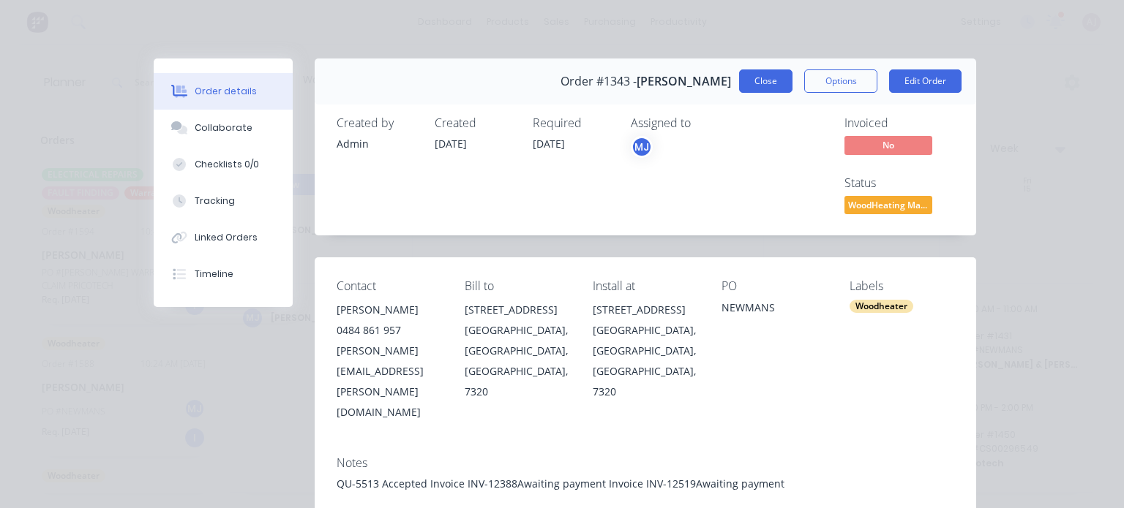
click at [775, 75] on button "Close" at bounding box center [765, 81] width 53 height 23
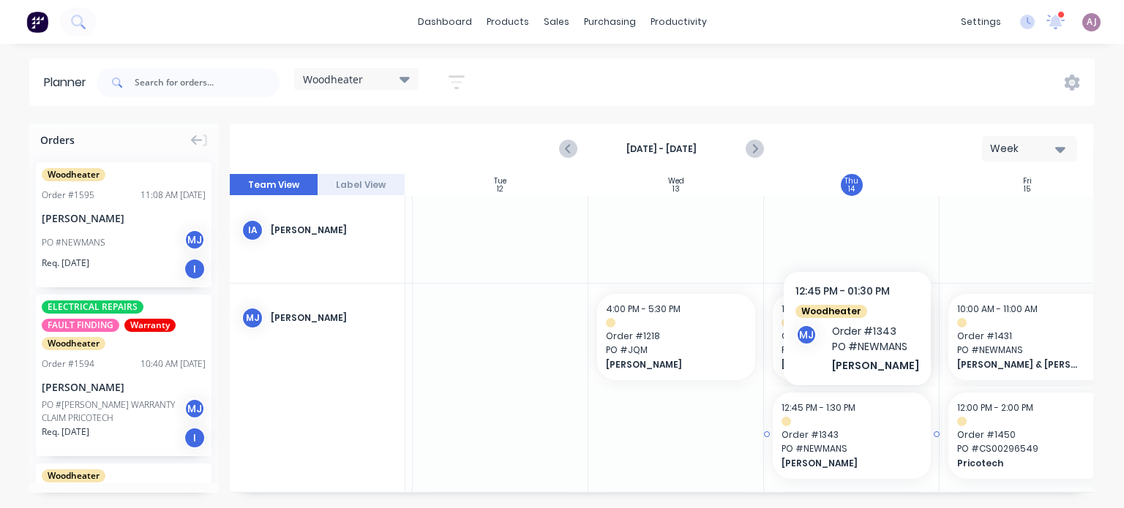
click at [820, 439] on span "Order # 1343" at bounding box center [851, 435] width 140 height 13
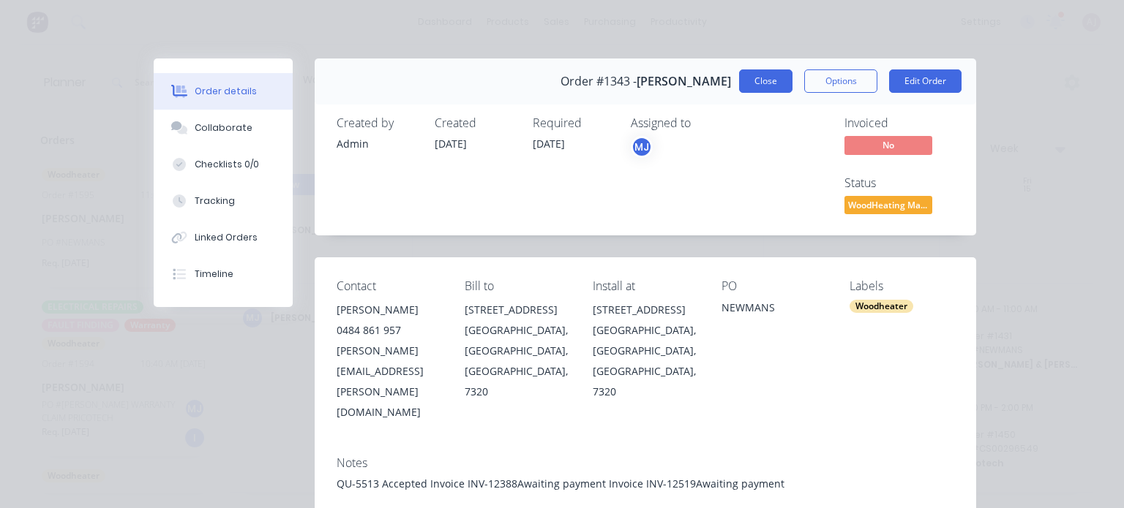
click at [756, 83] on button "Close" at bounding box center [765, 81] width 53 height 23
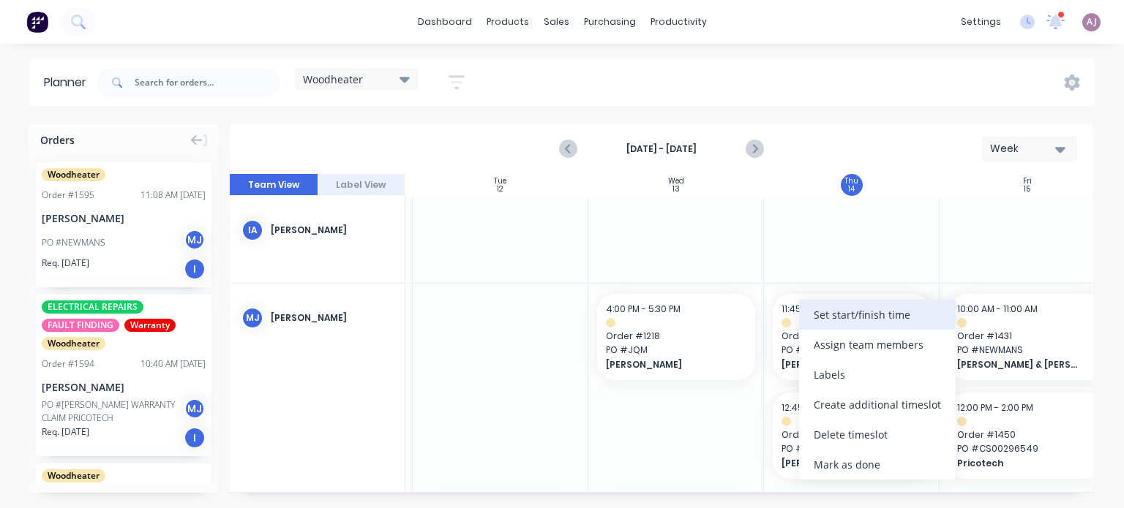
click at [825, 318] on div "Set start/finish time" at bounding box center [877, 315] width 157 height 30
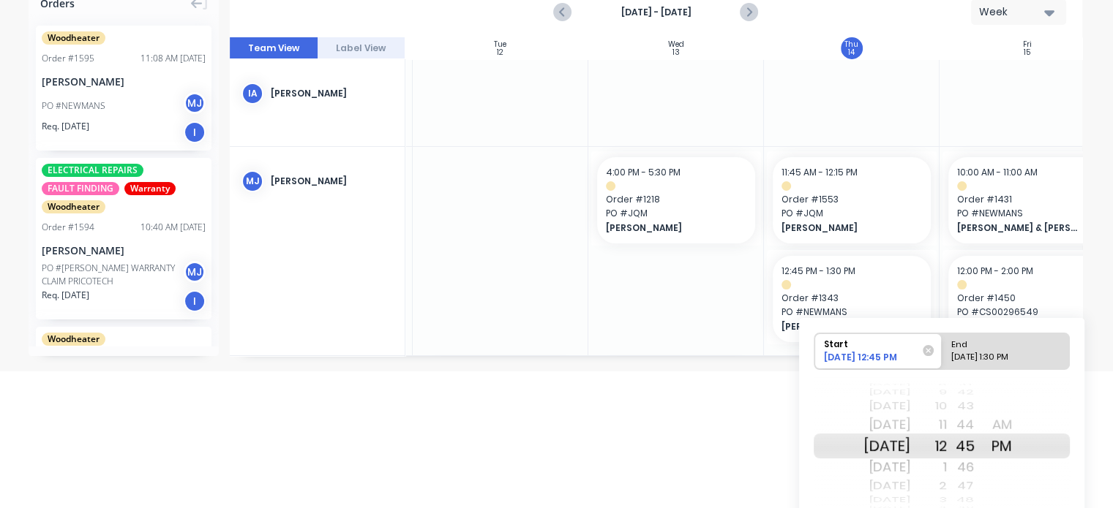
scroll to position [193, 0]
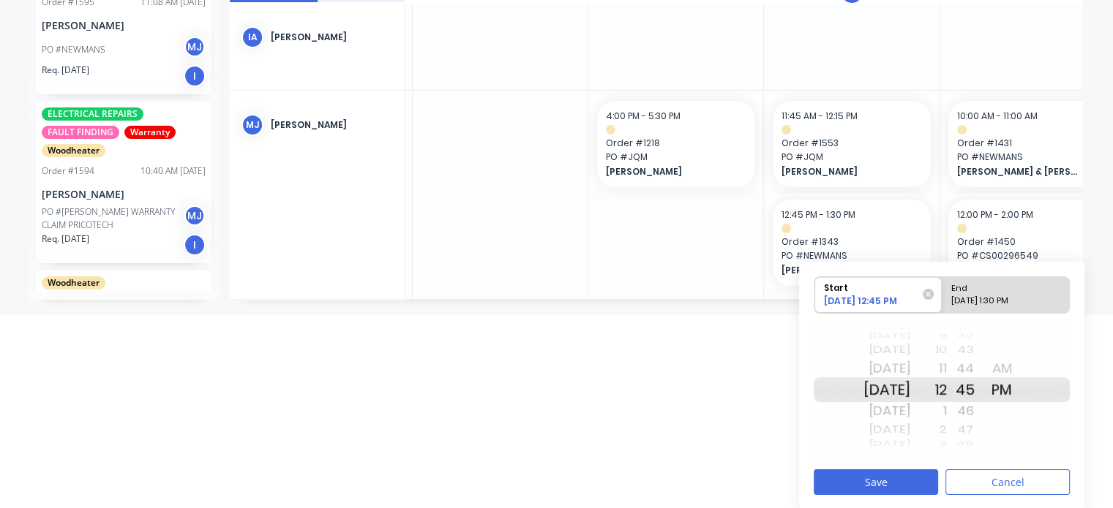
click at [968, 413] on div "46" at bounding box center [965, 410] width 37 height 23
click at [947, 407] on div "1" at bounding box center [928, 410] width 37 height 23
click at [989, 299] on div "Please select" at bounding box center [1005, 304] width 119 height 18
click at [942, 299] on input "End Please select" at bounding box center [942, 295] width 1 height 36
radio input "true"
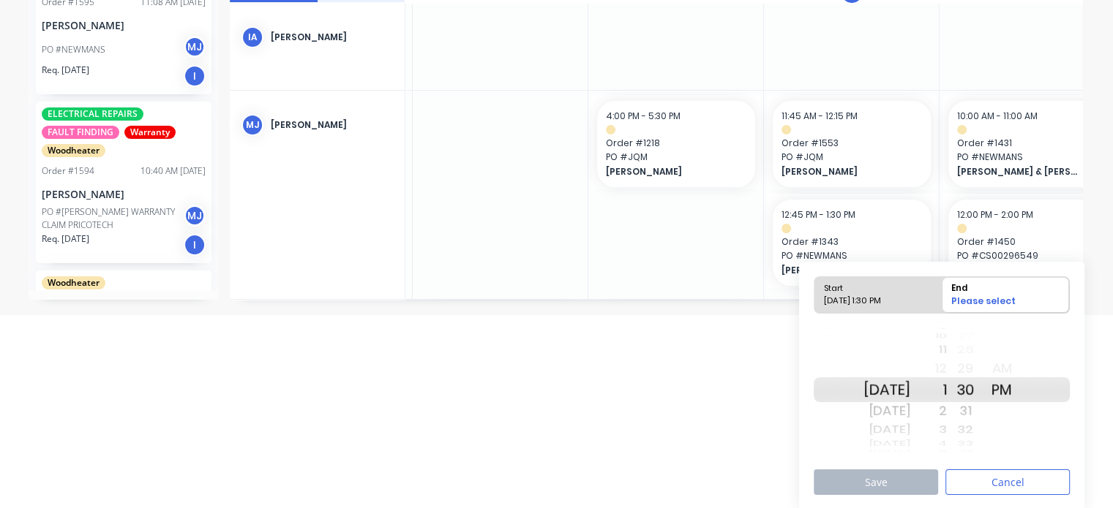
click at [947, 412] on div "2" at bounding box center [928, 410] width 37 height 23
click at [911, 481] on button "Save" at bounding box center [876, 483] width 124 height 26
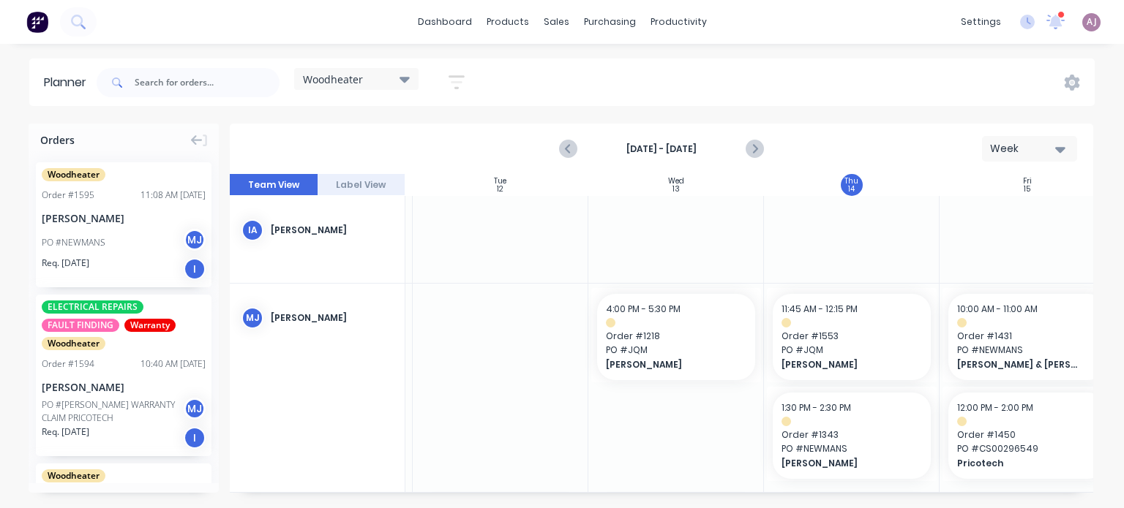
scroll to position [73, 344]
